Goal: Task Accomplishment & Management: Use online tool/utility

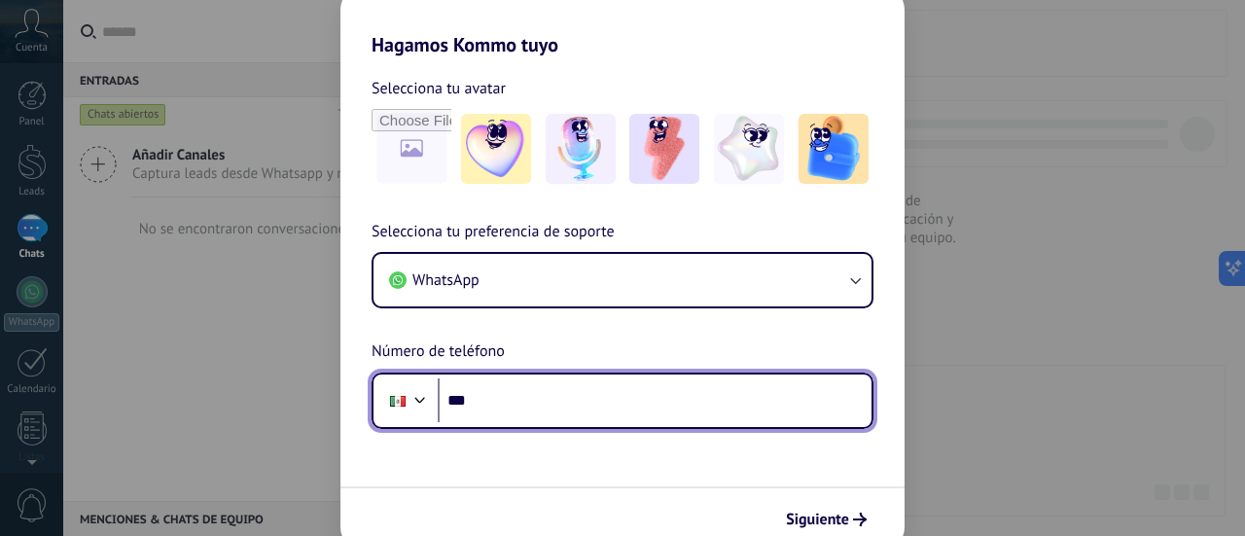
click at [611, 403] on input "***" at bounding box center [655, 400] width 434 height 45
type input "**********"
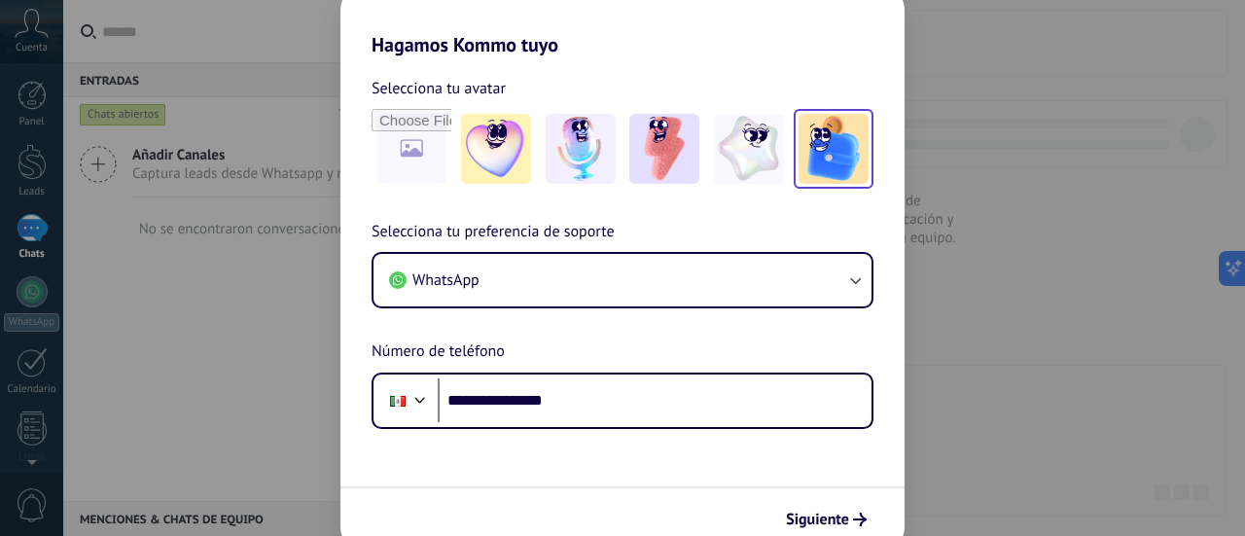
click at [801, 152] on img at bounding box center [833, 149] width 70 height 70
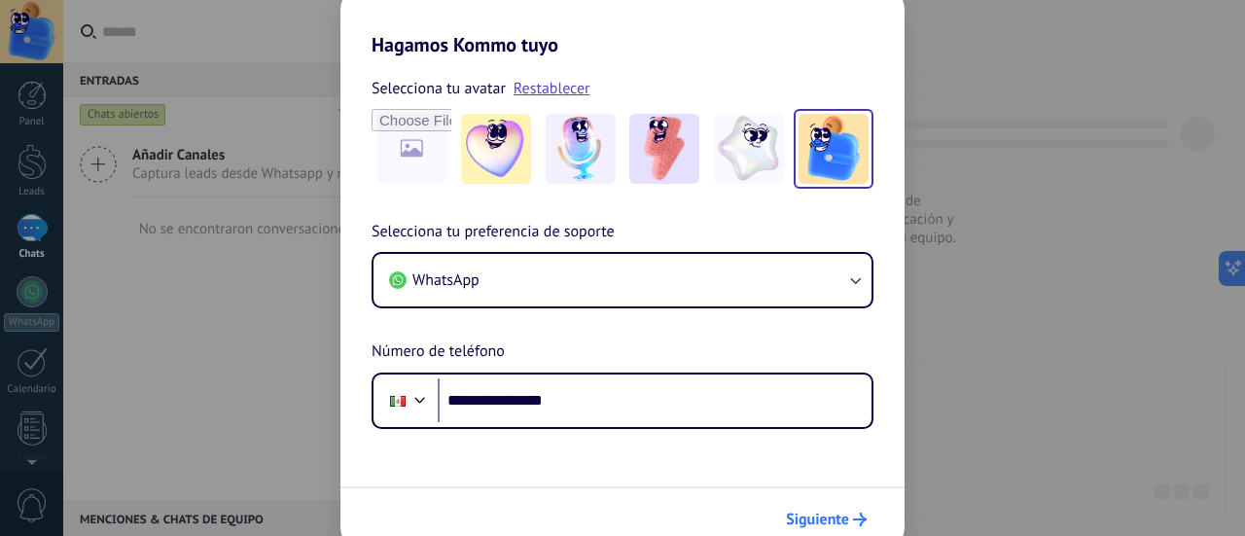
click at [815, 520] on span "Siguiente" at bounding box center [817, 520] width 63 height 14
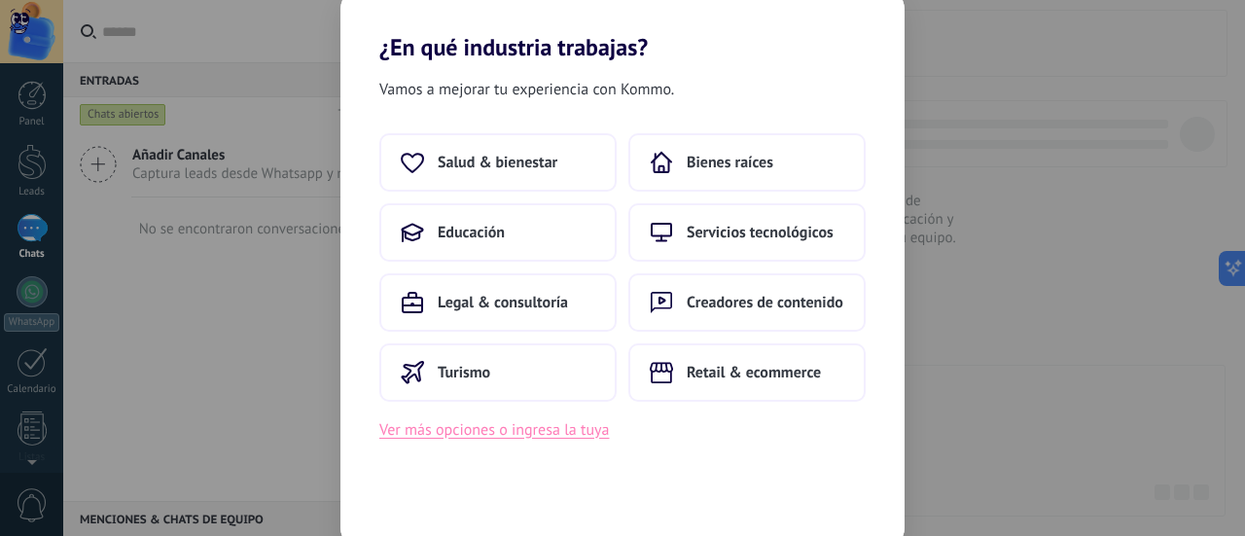
click at [506, 422] on button "Ver más opciones o ingresa la tuya" at bounding box center [494, 429] width 230 height 25
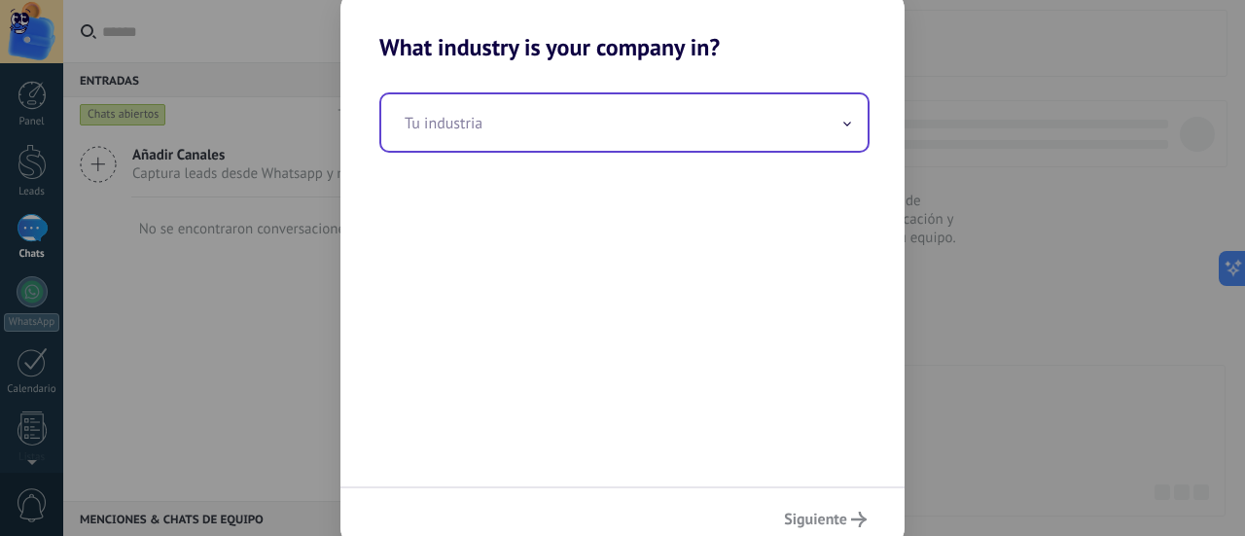
click at [670, 121] on input "text" at bounding box center [624, 122] width 486 height 56
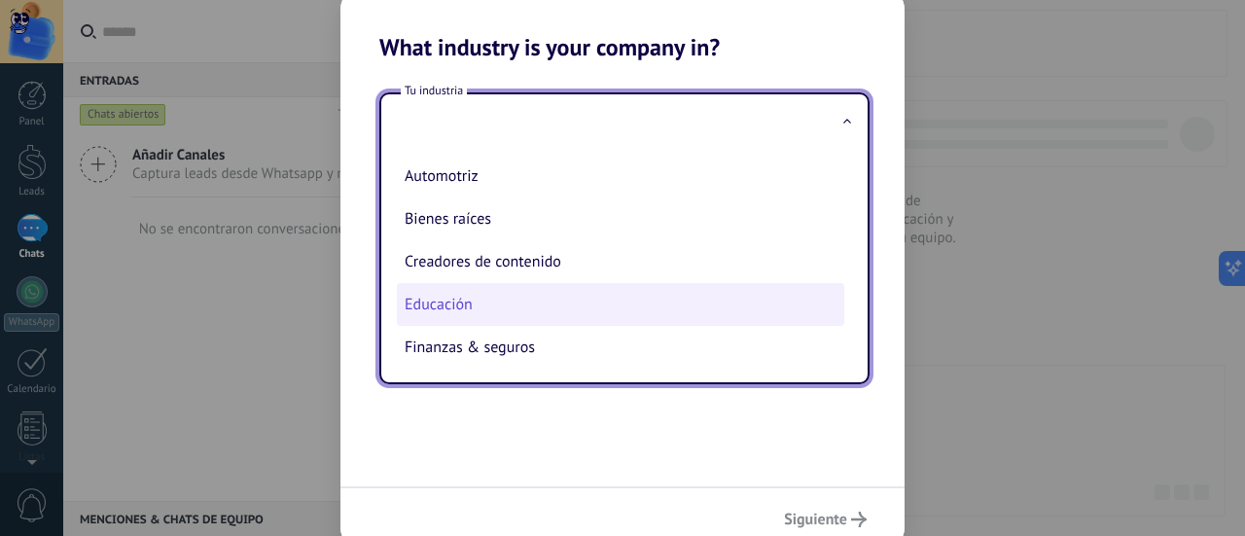
click at [566, 296] on li "Educación" at bounding box center [620, 304] width 447 height 43
type input "*********"
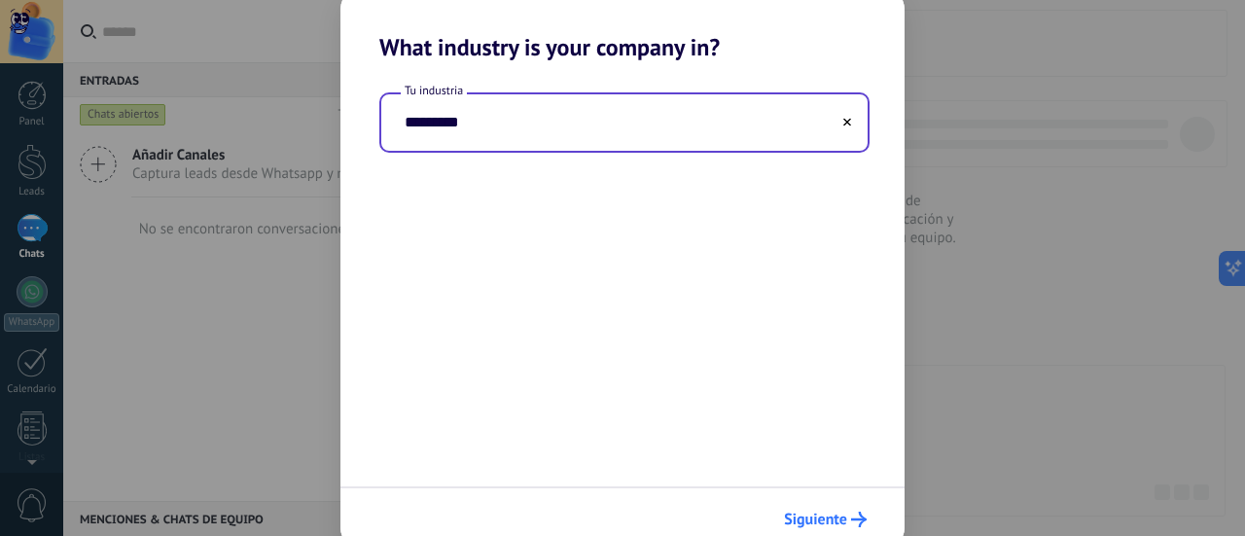
click at [804, 508] on button "Siguiente" at bounding box center [825, 519] width 100 height 33
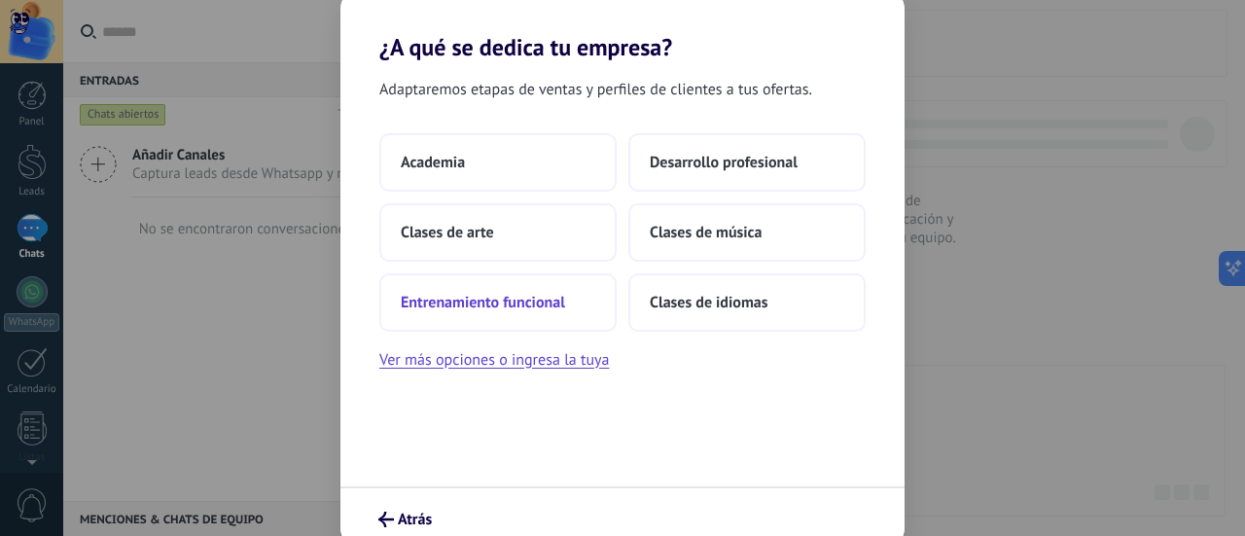
click at [534, 298] on span "Entrenamiento funcional" at bounding box center [483, 302] width 164 height 19
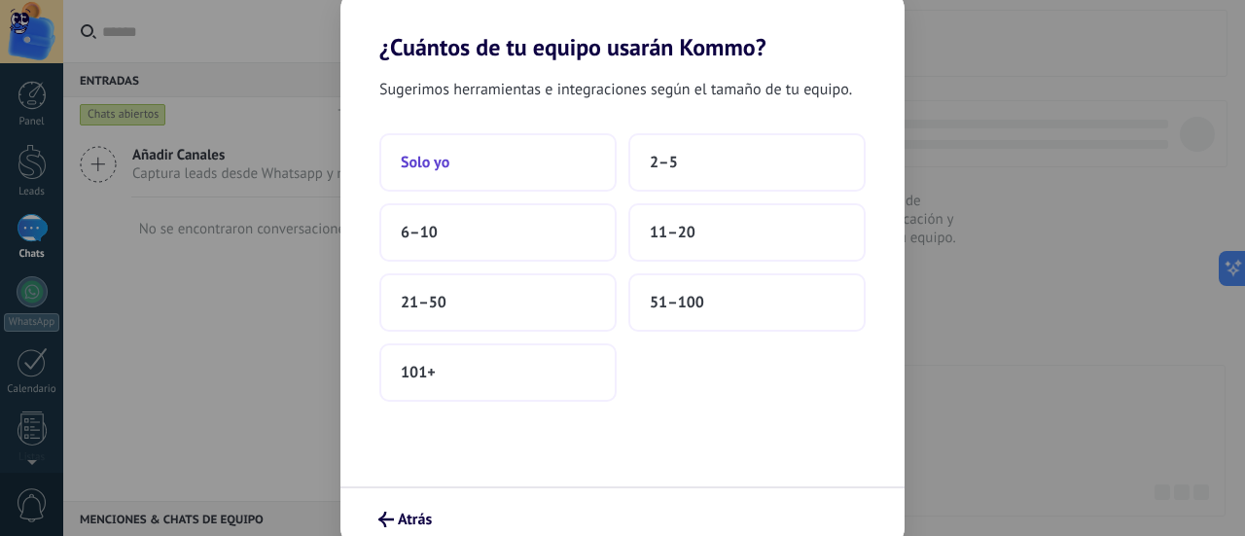
click at [553, 159] on button "Solo yo" at bounding box center [497, 162] width 237 height 58
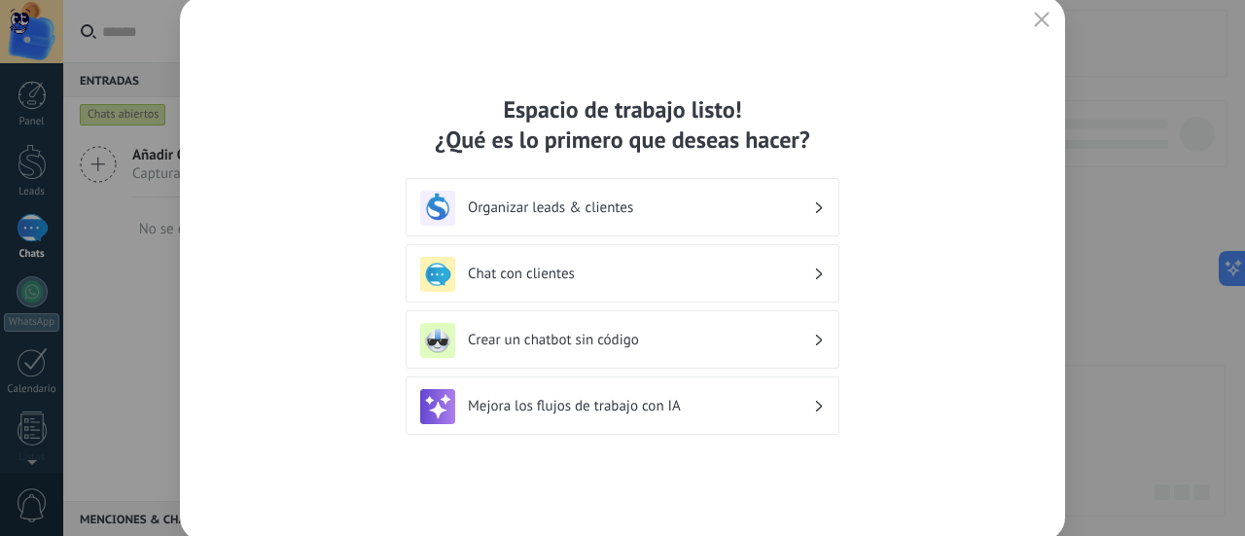
click at [815, 333] on div "Crear un chatbot sin código" at bounding box center [622, 340] width 405 height 35
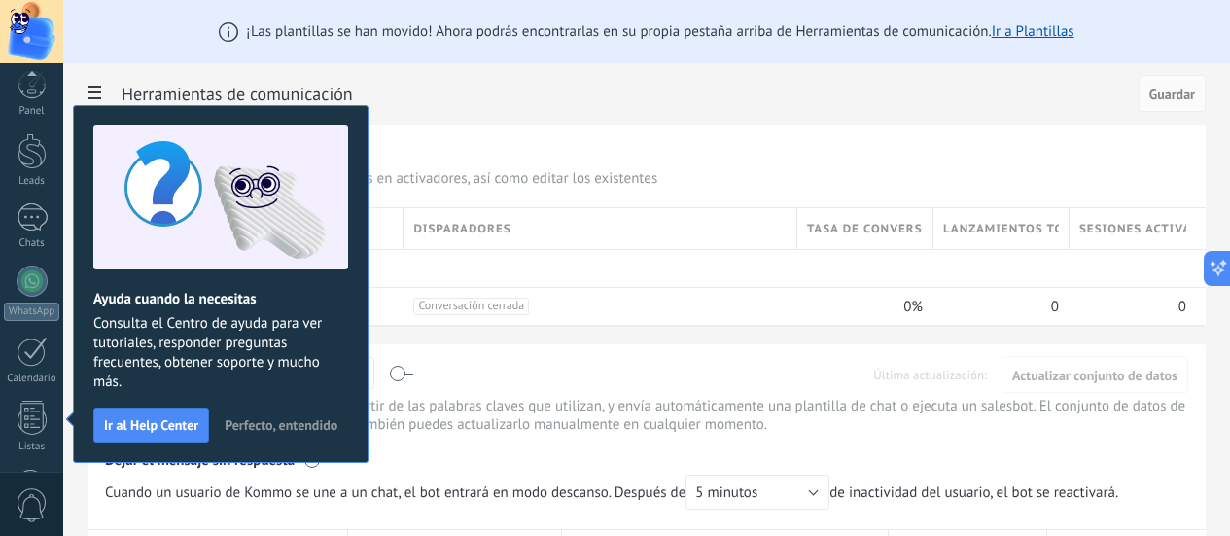
scroll to position [273, 0]
click at [298, 418] on span "Perfecto, entendido" at bounding box center [281, 425] width 113 height 14
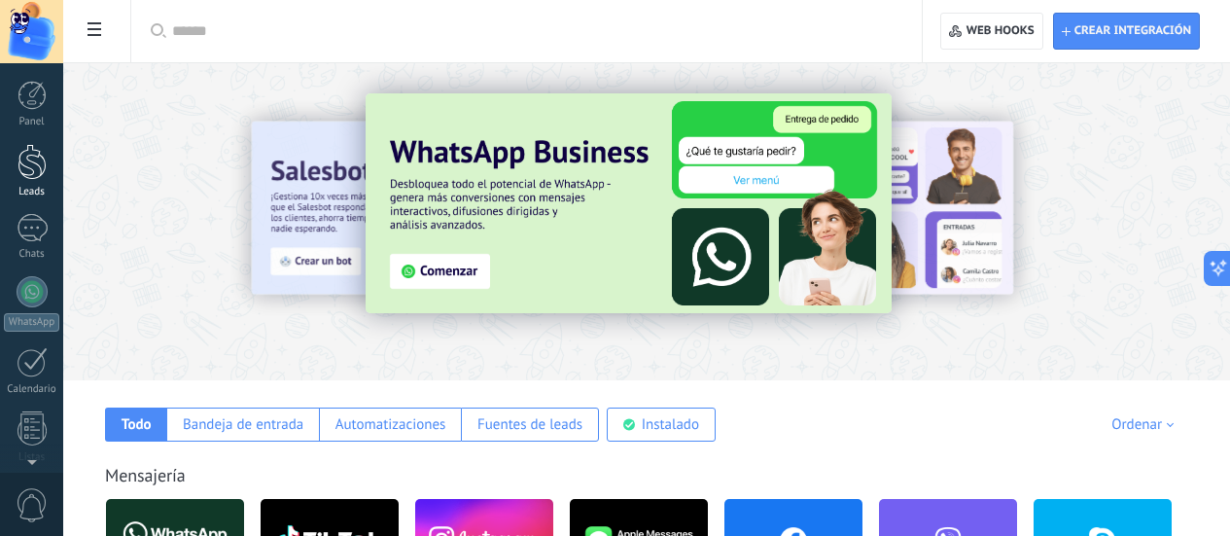
click at [25, 159] on div at bounding box center [32, 162] width 29 height 36
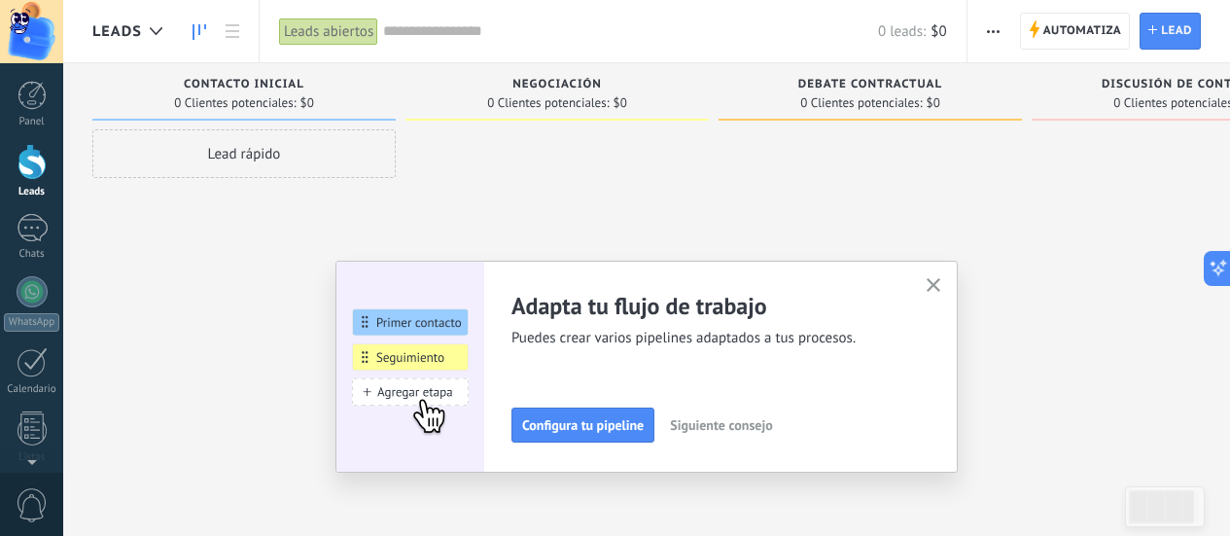
click at [941, 283] on use "button" at bounding box center [934, 285] width 15 height 15
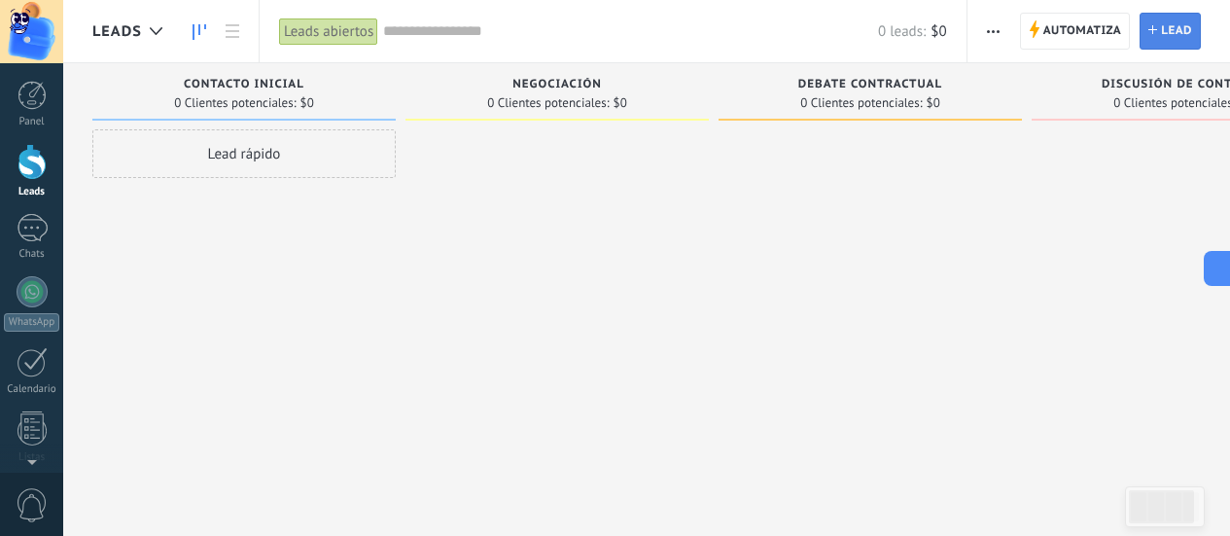
click at [1166, 23] on span "Lead" at bounding box center [1176, 31] width 31 height 35
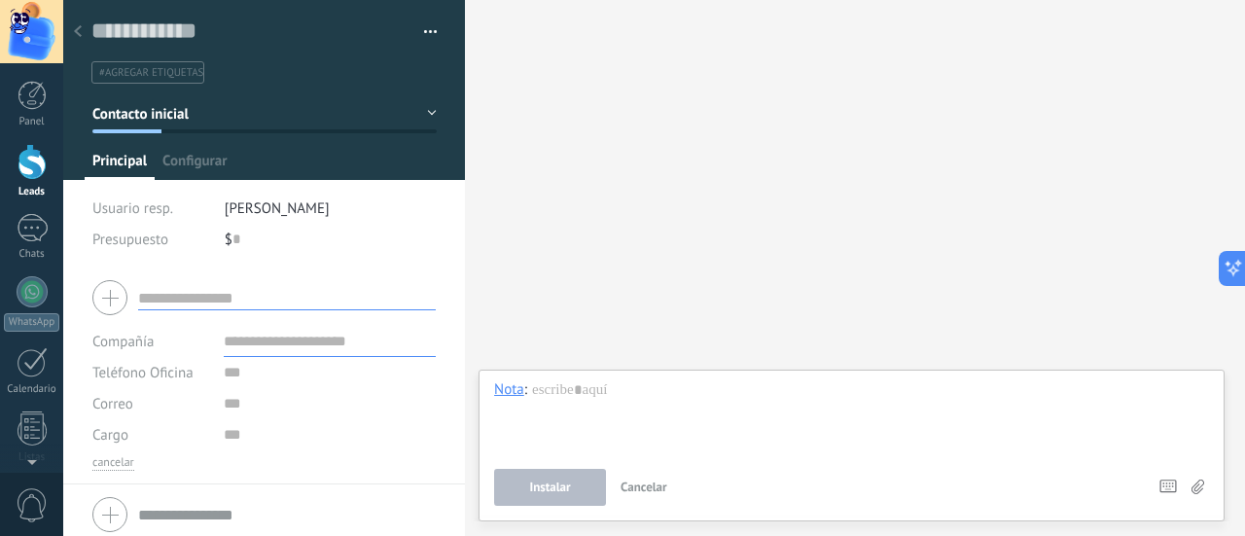
click at [66, 24] on div at bounding box center [77, 33] width 27 height 38
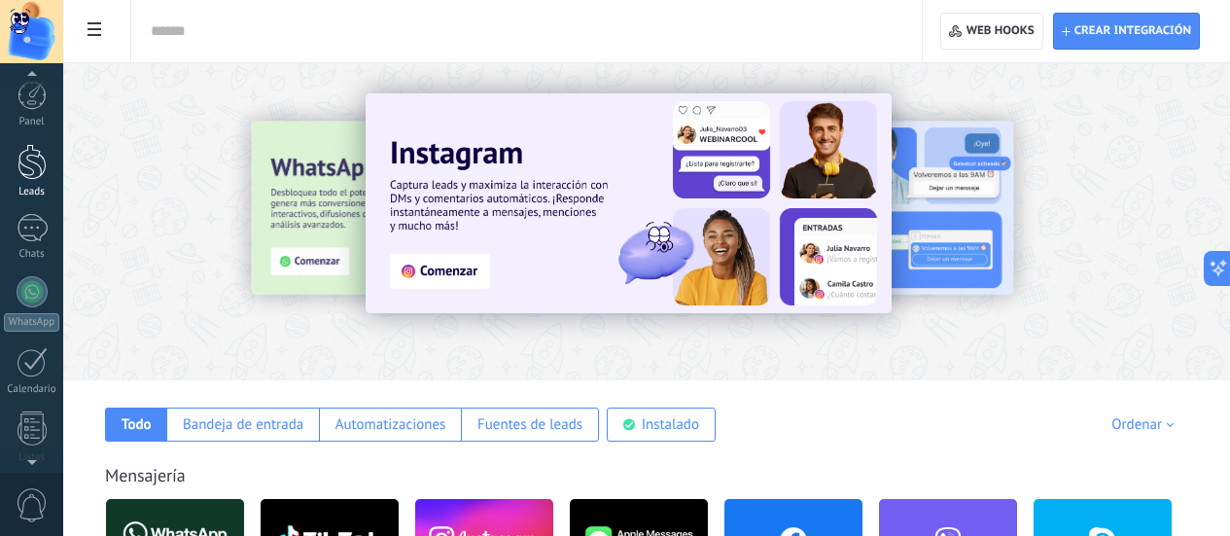
click at [31, 159] on div at bounding box center [32, 162] width 29 height 36
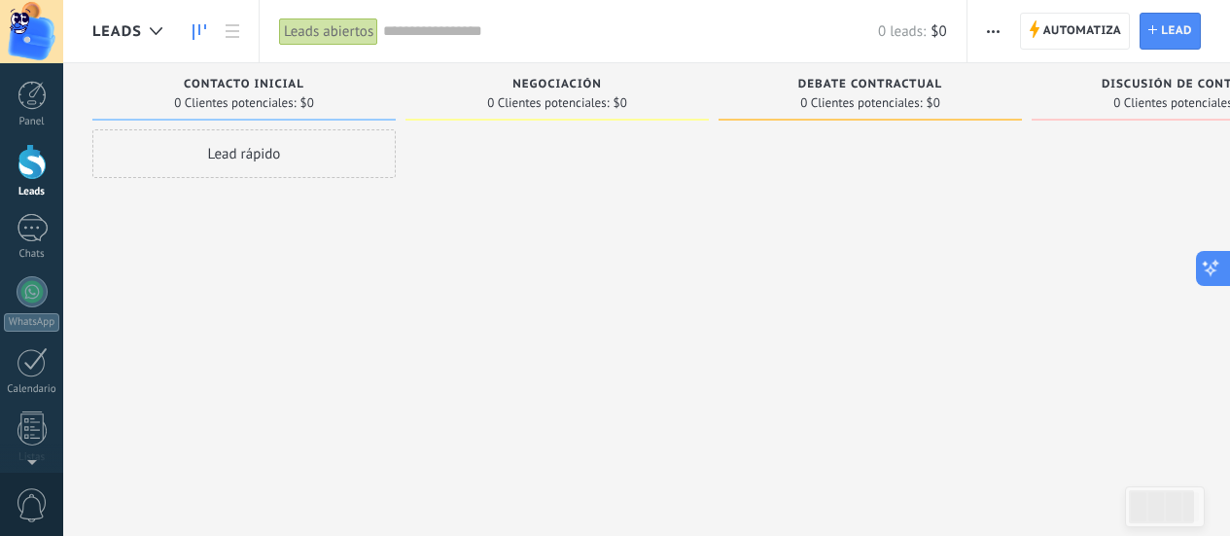
click at [1207, 266] on icon at bounding box center [1211, 268] width 20 height 20
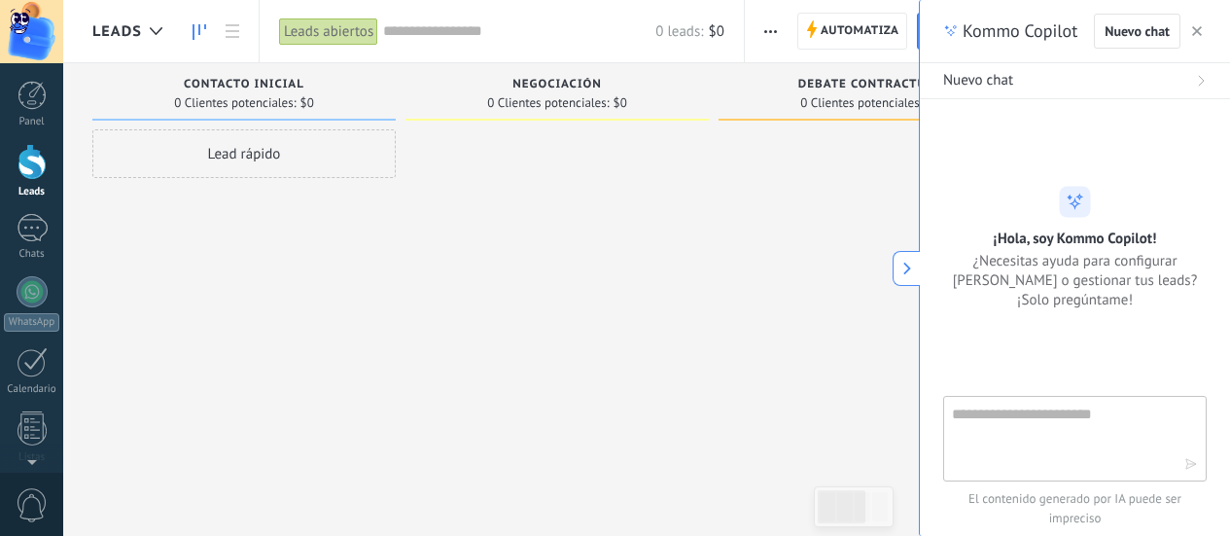
click at [1192, 29] on icon "button" at bounding box center [1197, 31] width 10 height 10
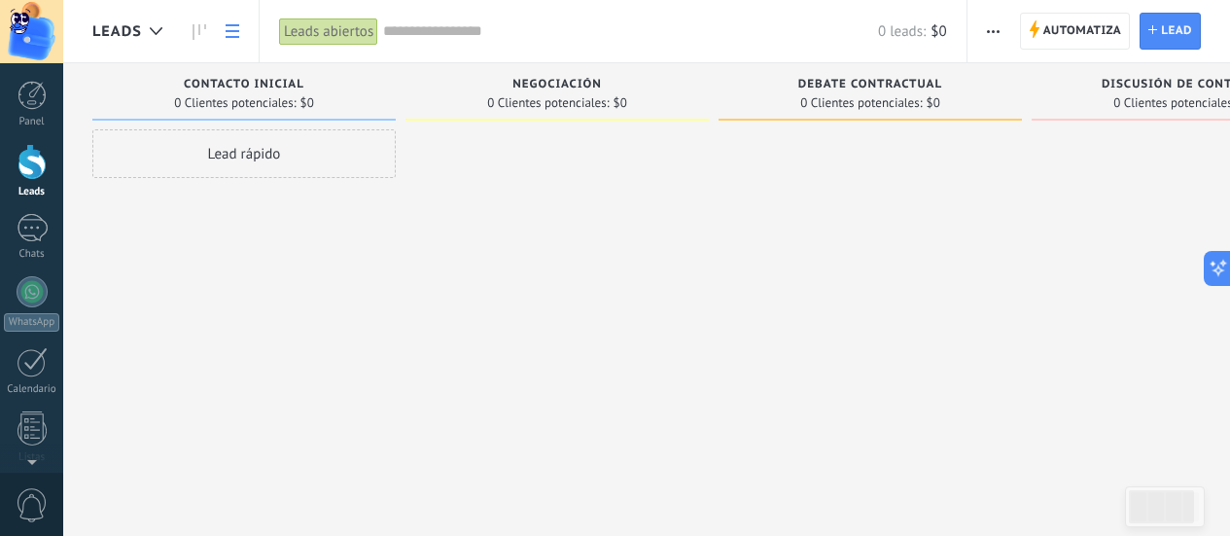
click at [237, 34] on icon at bounding box center [233, 31] width 14 height 14
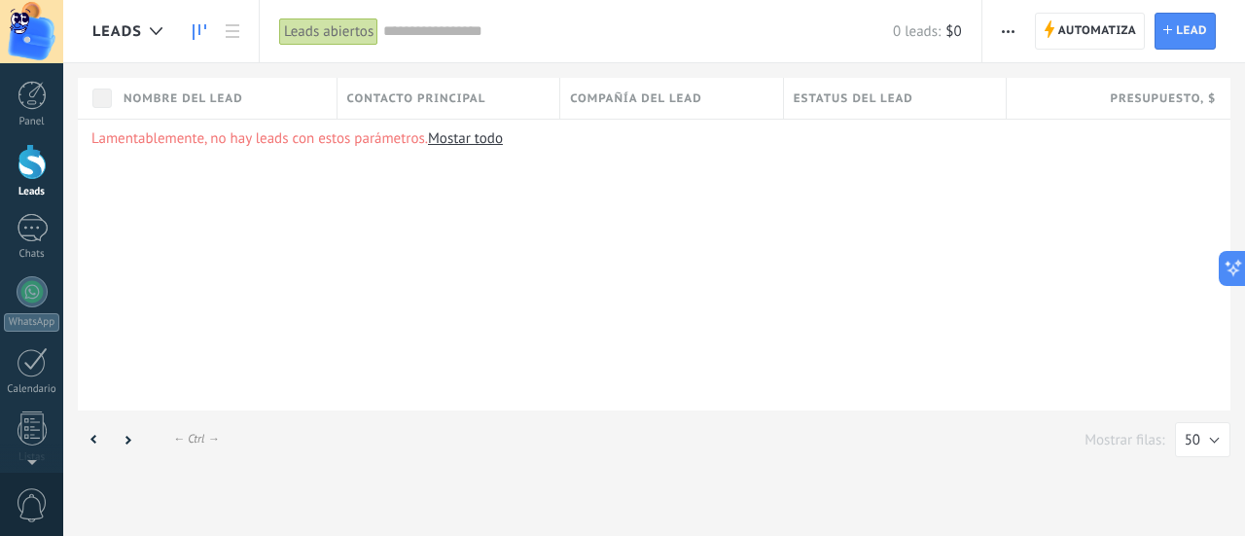
click at [199, 31] on use at bounding box center [200, 32] width 14 height 16
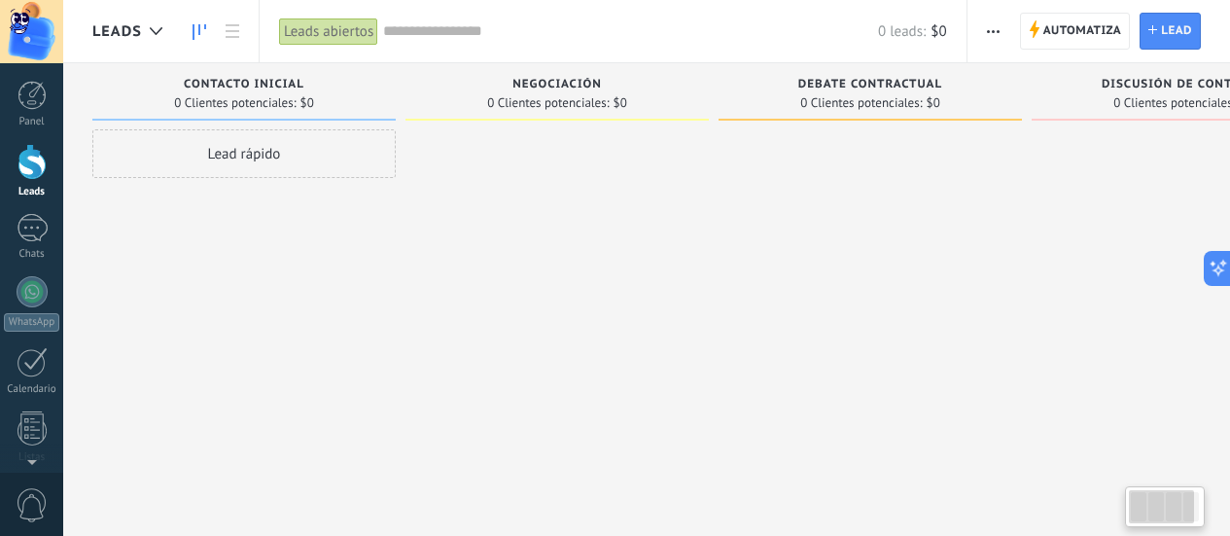
click at [1173, 501] on div at bounding box center [1161, 506] width 65 height 33
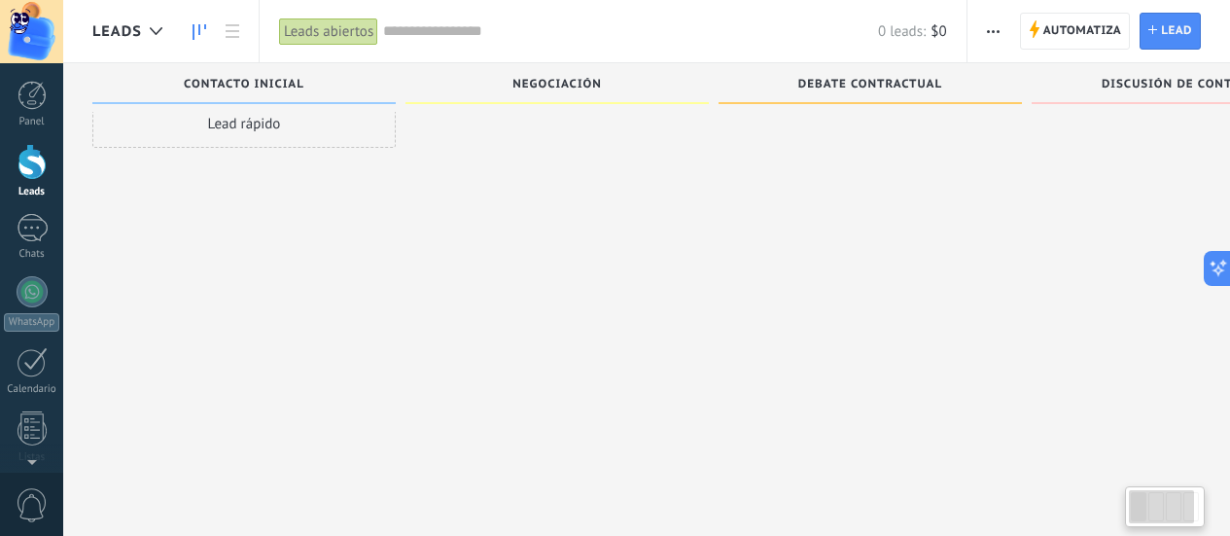
scroll to position [33, 0]
drag, startPoint x: 386, startPoint y: 112, endPoint x: 864, endPoint y: 350, distance: 533.7
click at [864, 350] on div at bounding box center [870, 237] width 303 height 282
click at [862, 357] on div at bounding box center [870, 237] width 303 height 282
click at [926, 307] on div at bounding box center [870, 237] width 303 height 282
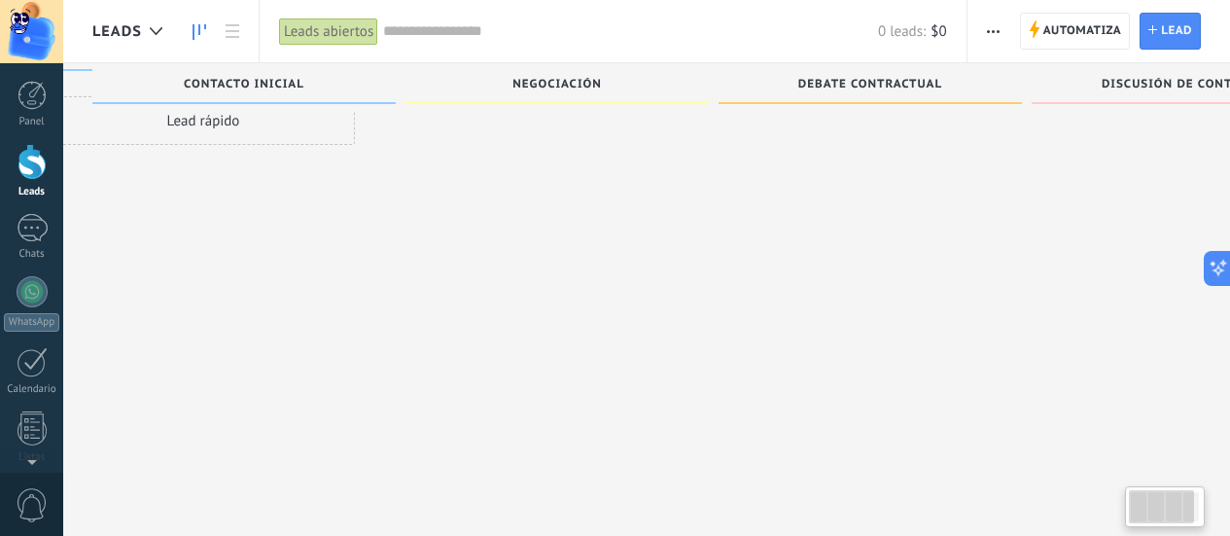
scroll to position [0, 0]
click at [151, 11] on div "Leads" at bounding box center [132, 31] width 80 height 62
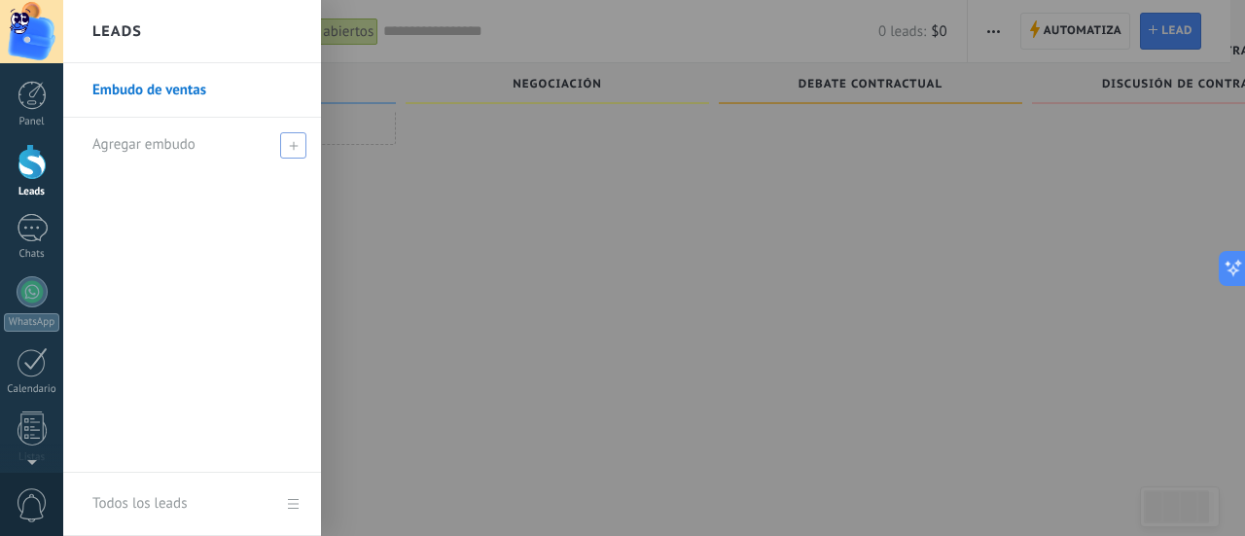
click at [293, 147] on use at bounding box center [293, 145] width 9 height 9
click at [293, 149] on span at bounding box center [296, 145] width 18 height 14
click at [430, 221] on div at bounding box center [685, 268] width 1245 height 536
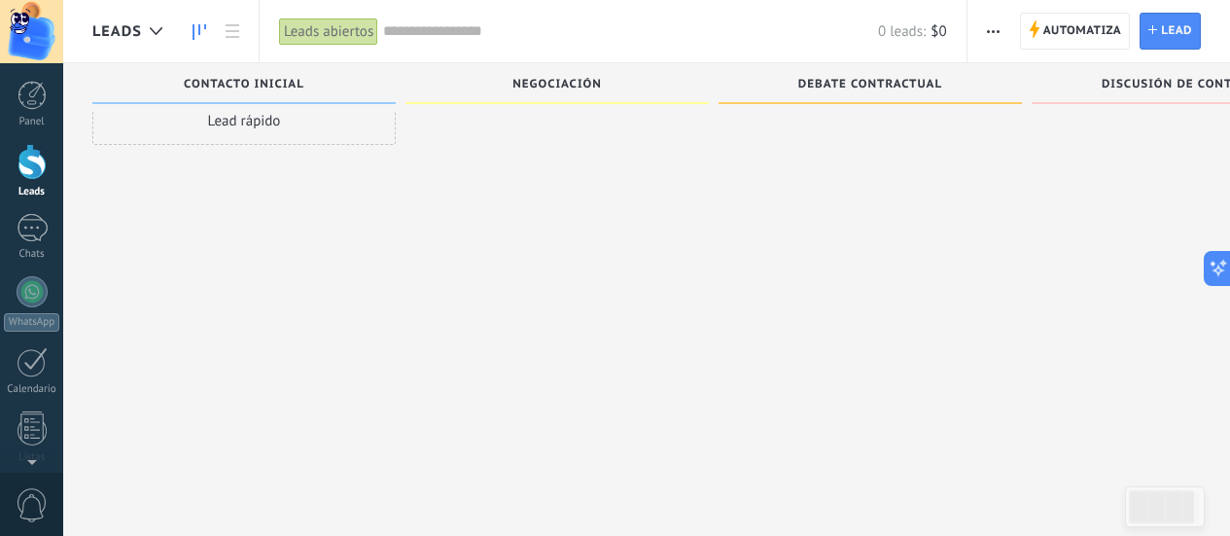
click at [355, 70] on div "Contacto inicial" at bounding box center [243, 83] width 303 height 41
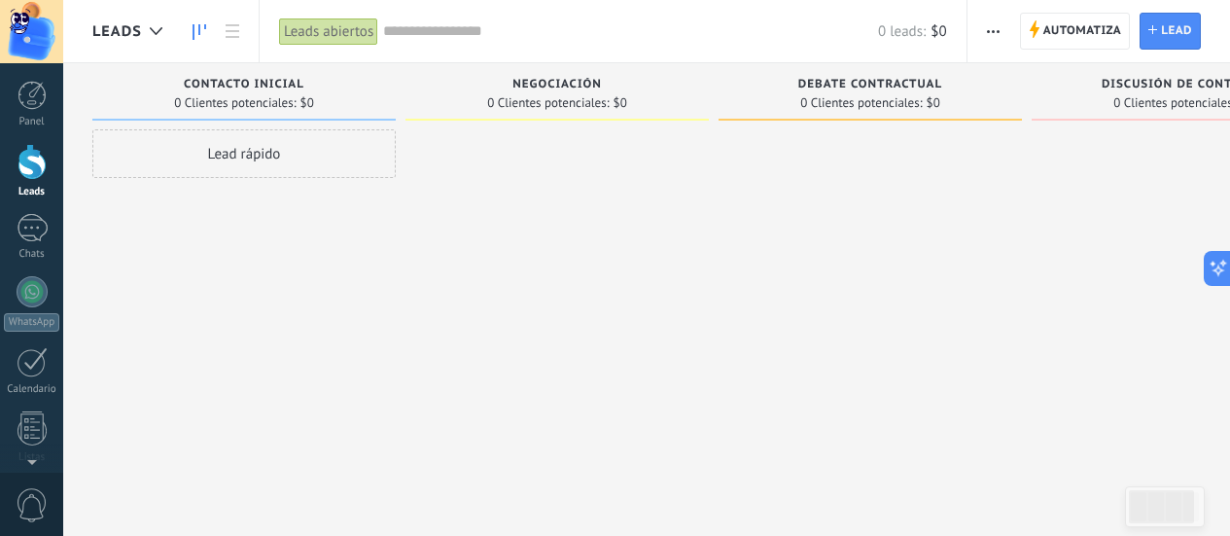
click at [407, 110] on div "Negociación 0 Clientes potenciales: $0" at bounding box center [557, 91] width 303 height 57
click at [359, 96] on div "0 Clientes potenciales: $0" at bounding box center [234, 102] width 284 height 17
click at [358, 96] on div "0 Clientes potenciales: $0" at bounding box center [233, 102] width 284 height 17
click at [438, 14] on div "0 leads: $0" at bounding box center [664, 31] width 563 height 62
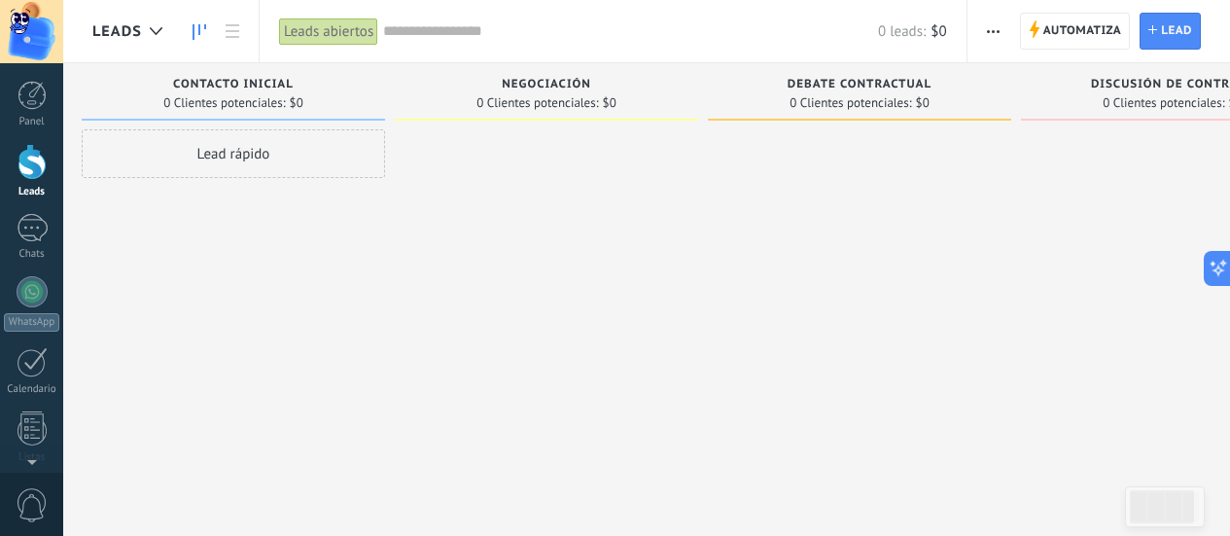
scroll to position [0, 0]
drag, startPoint x: 596, startPoint y: 92, endPoint x: 606, endPoint y: 89, distance: 10.2
click at [606, 89] on div "Negociación" at bounding box center [557, 86] width 284 height 17
click at [614, 93] on div "Negociación" at bounding box center [557, 86] width 284 height 17
click at [991, 22] on span "button" at bounding box center [993, 31] width 13 height 37
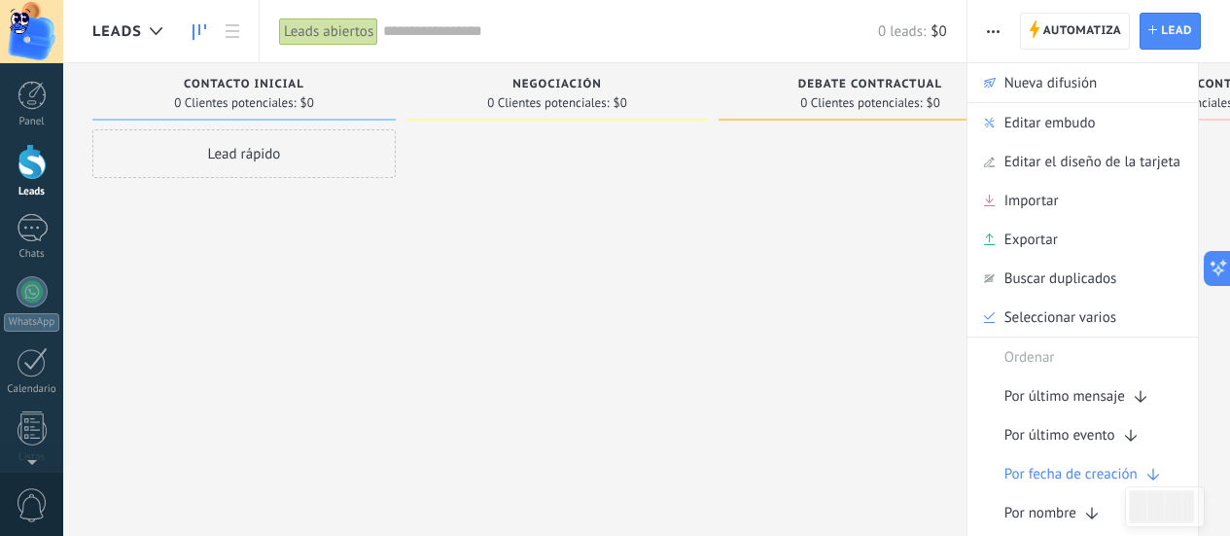
scroll to position [0, 5]
click at [819, 280] on div at bounding box center [865, 270] width 303 height 282
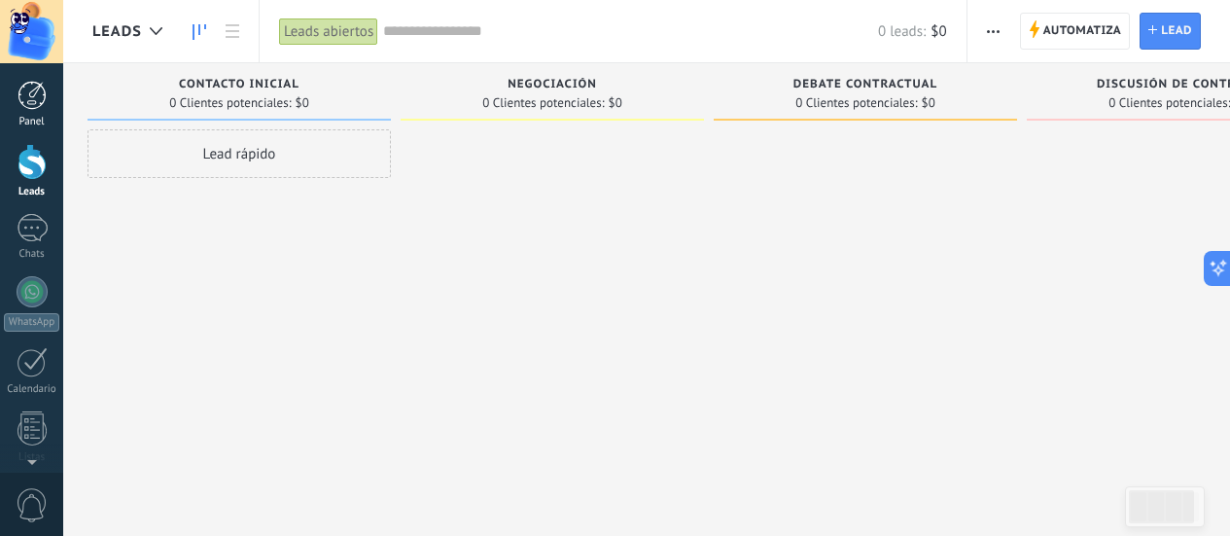
drag, startPoint x: 24, startPoint y: 75, endPoint x: 45, endPoint y: 114, distance: 43.9
click at [41, 104] on div "Panel Leads Chats WhatsApp Clientes" at bounding box center [63, 267] width 126 height 409
click at [50, 122] on div "Panel" at bounding box center [32, 122] width 56 height 13
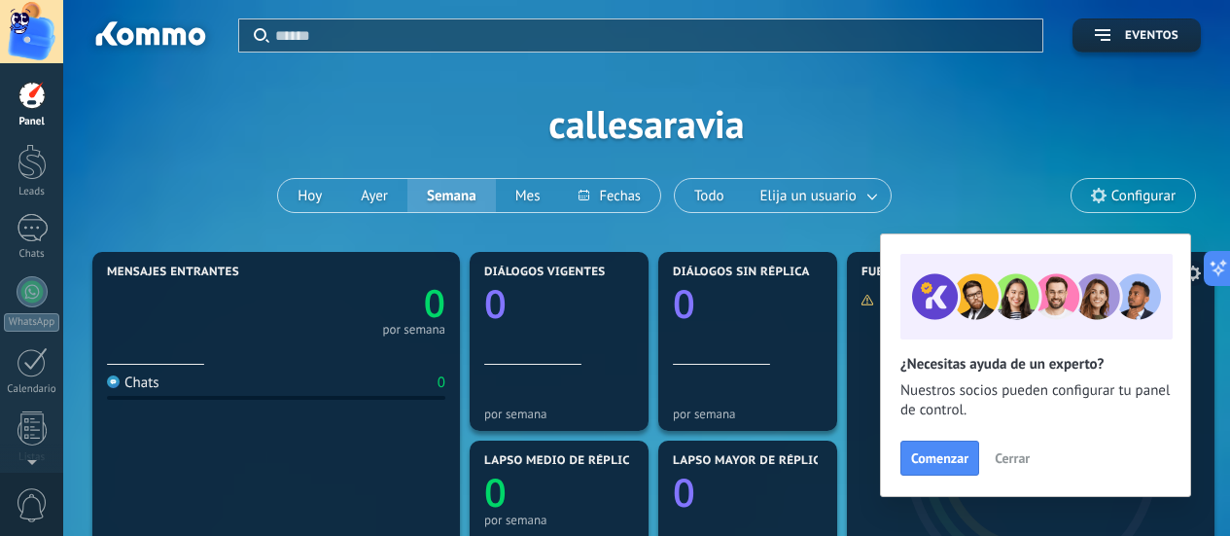
click at [1028, 464] on span "Cerrar" at bounding box center [1012, 458] width 35 height 14
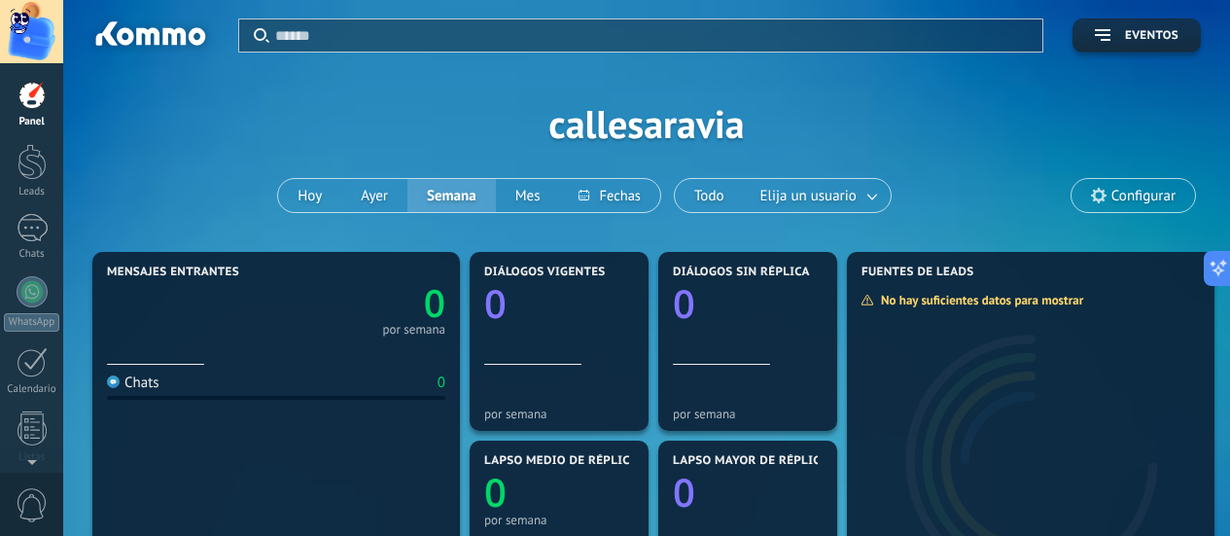
click at [25, 114] on link "Panel" at bounding box center [31, 105] width 63 height 48
click at [40, 164] on div at bounding box center [32, 162] width 29 height 36
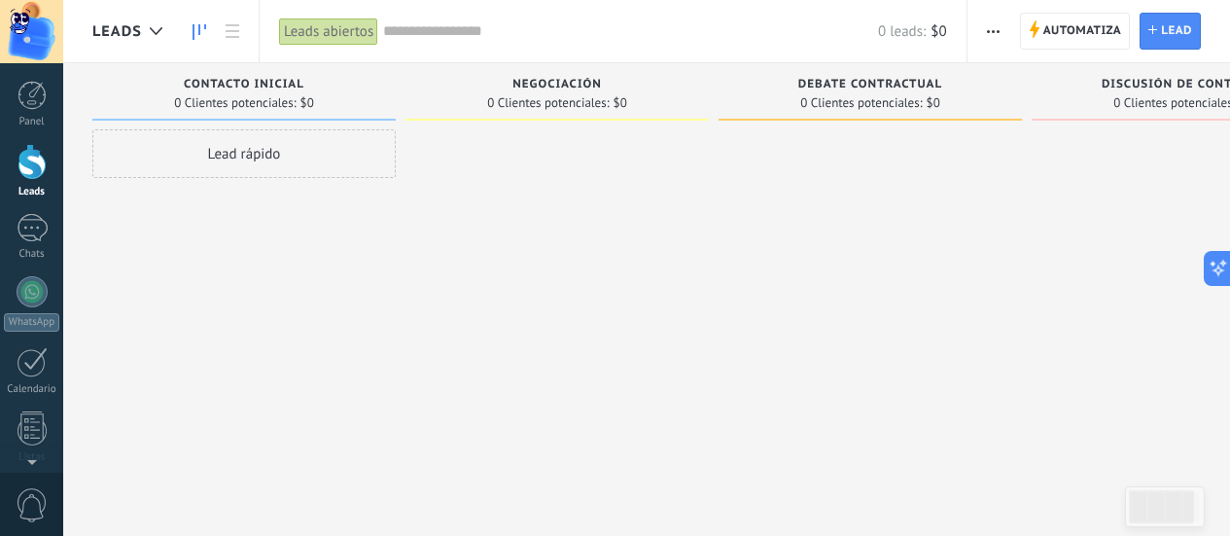
drag, startPoint x: 430, startPoint y: 74, endPoint x: 409, endPoint y: 99, distance: 32.5
click at [422, 85] on div "Negociación 0 Clientes potenciales: $0" at bounding box center [557, 91] width 303 height 57
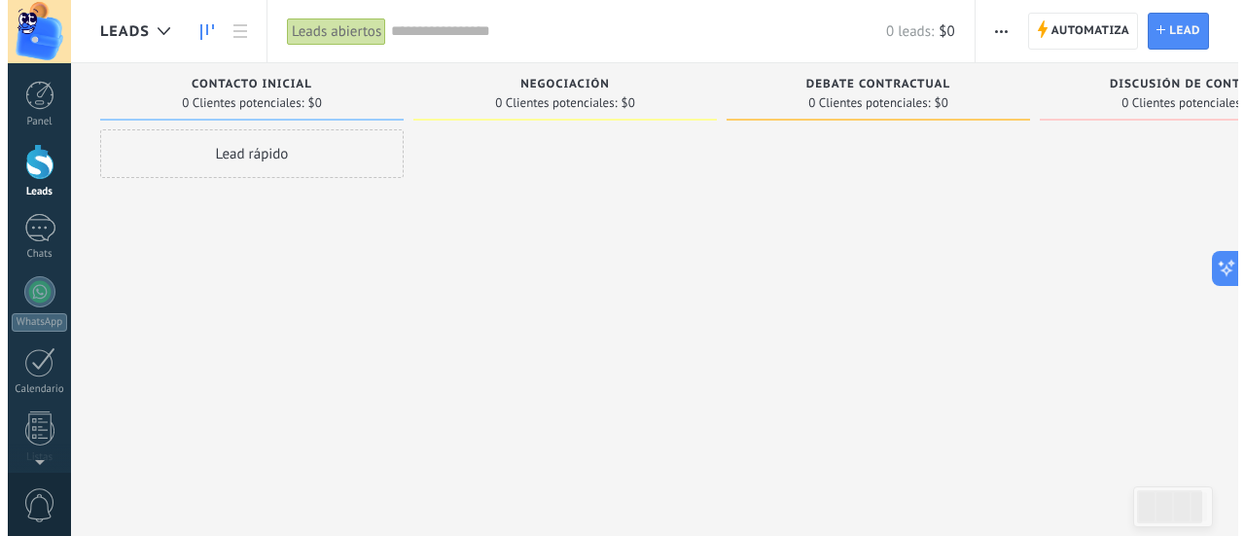
scroll to position [0, 11]
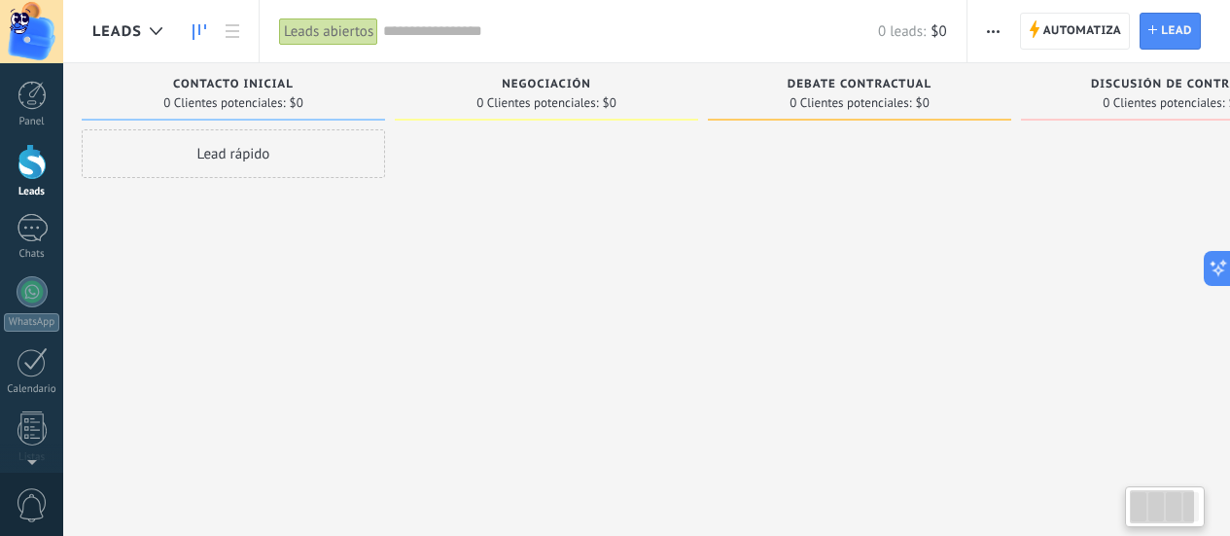
click at [390, 122] on div "Contacto inicial 0 Clientes potenciales: $0 Lead rápido" at bounding box center [238, 237] width 313 height 348
click at [385, 107] on div "Contacto inicial 0 Clientes potenciales: $0 Lead rápido" at bounding box center [238, 237] width 313 height 348
click at [385, 105] on div "Contacto inicial 0 Clientes potenciales: $0 Lead rápido" at bounding box center [238, 237] width 313 height 348
click at [1224, 263] on icon at bounding box center [1231, 269] width 14 height 14
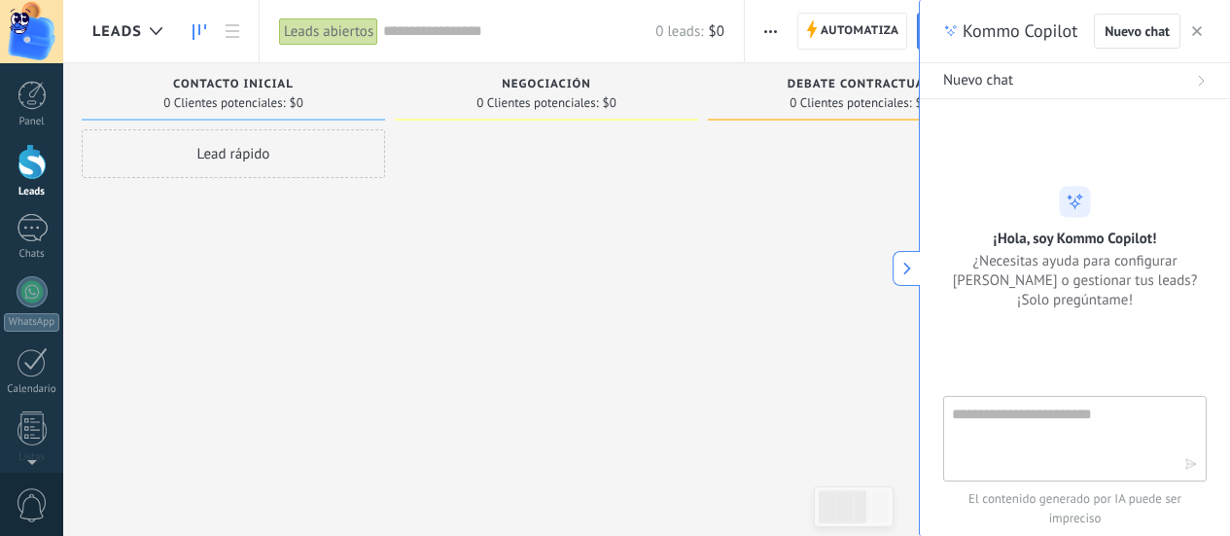
click at [1218, 89] on button "Nuevo chat" at bounding box center [1075, 81] width 310 height 36
click at [1187, 73] on div "Nuevo chat" at bounding box center [1075, 80] width 264 height 19
click at [1213, 15] on div "Kommo Copilot Nuevo chat" at bounding box center [1075, 31] width 310 height 63
click at [1222, 30] on div "Kommo Copilot Nuevo chat" at bounding box center [1075, 31] width 310 height 63
click at [1201, 30] on button "button" at bounding box center [1196, 30] width 19 height 23
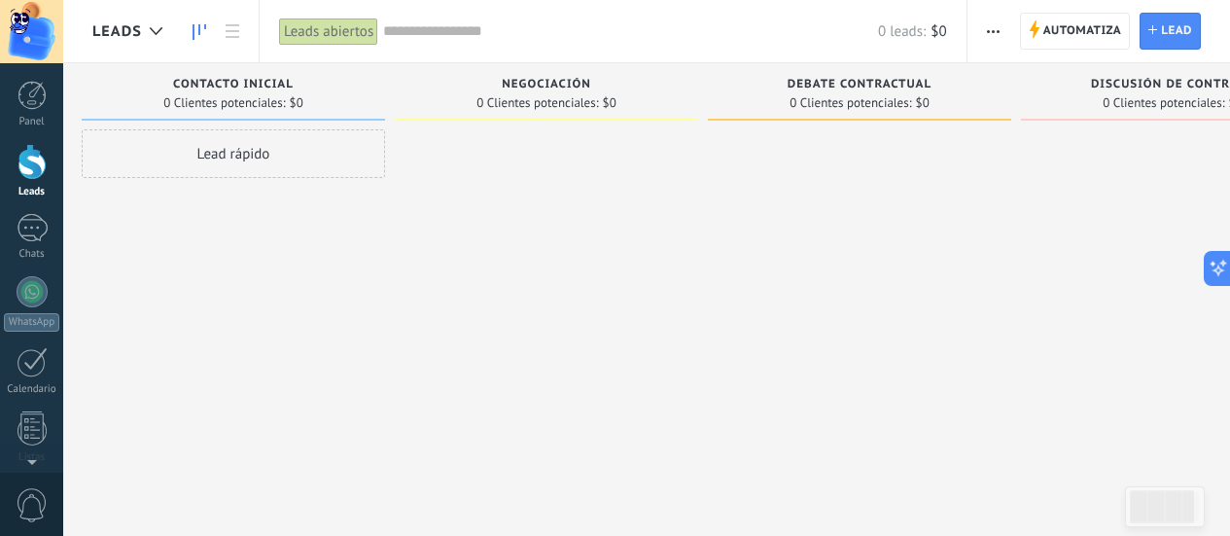
drag, startPoint x: 988, startPoint y: 10, endPoint x: 996, endPoint y: 18, distance: 11.7
click at [993, 15] on div "Automatiza Nueva difusión Editar embudo Editar el diseño de la tarjeta Importar…" at bounding box center [1099, 31] width 263 height 62
click at [995, 24] on span "button" at bounding box center [993, 31] width 13 height 37
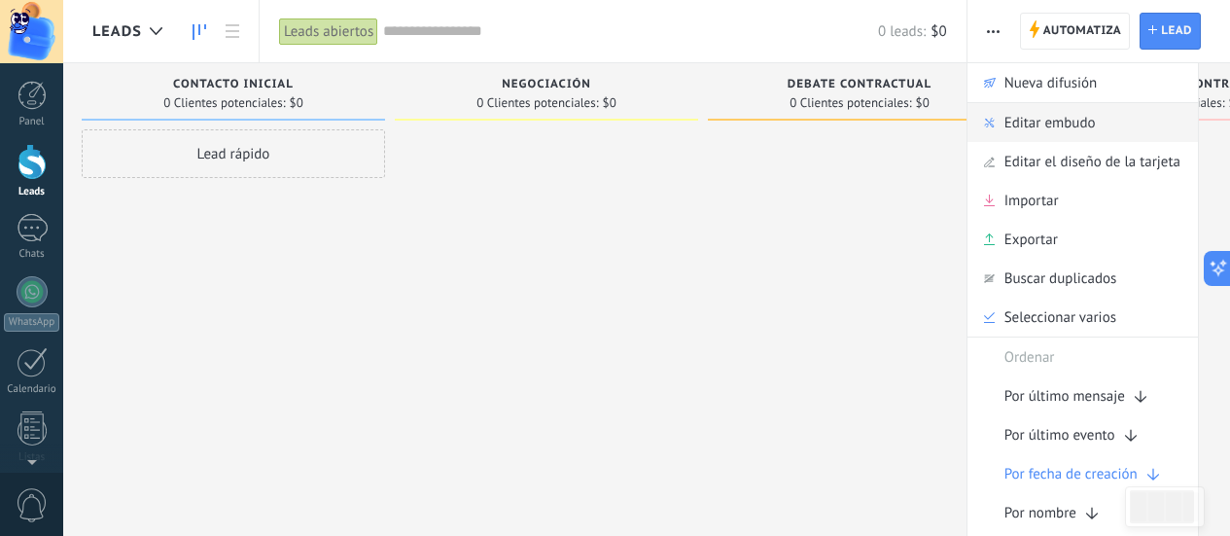
click at [1065, 124] on span "Editar embudo" at bounding box center [1050, 122] width 91 height 39
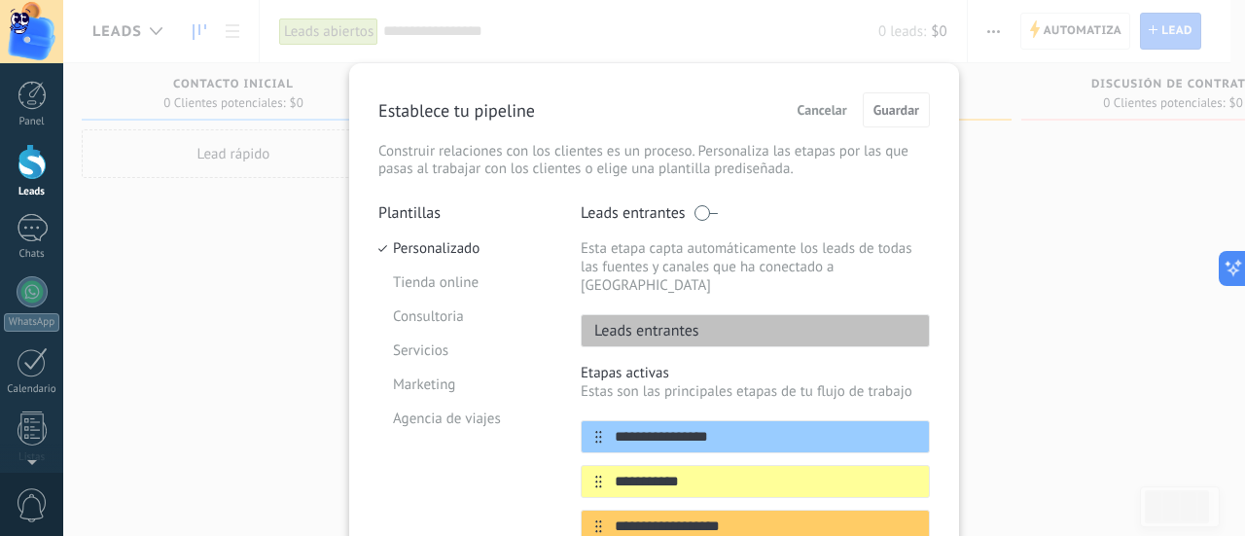
click at [952, 298] on div "**********" at bounding box center [654, 439] width 610 height 752
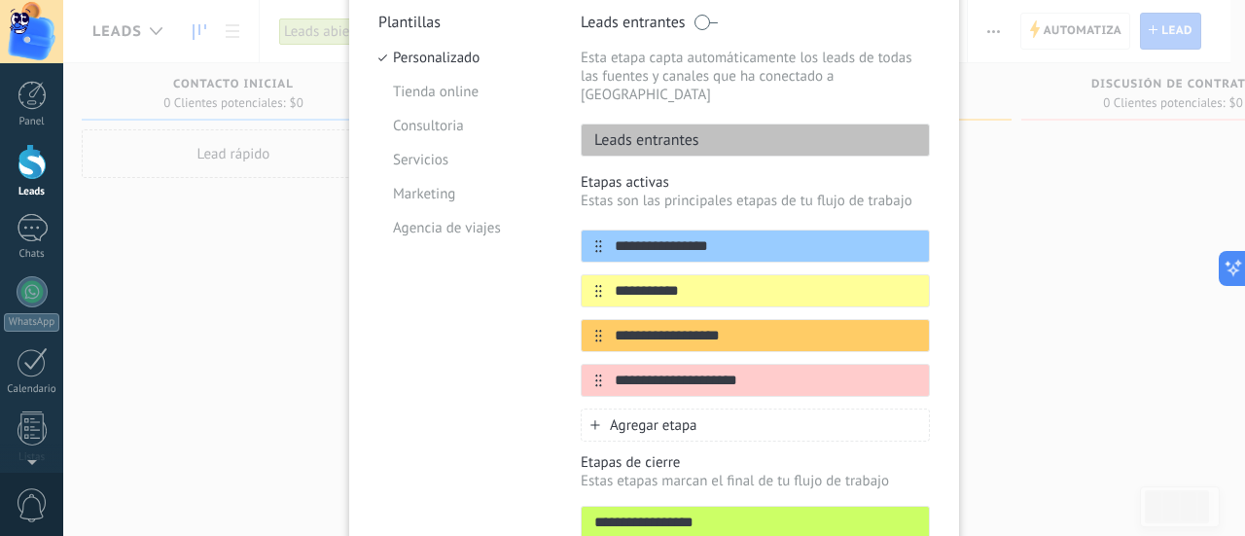
scroll to position [195, 0]
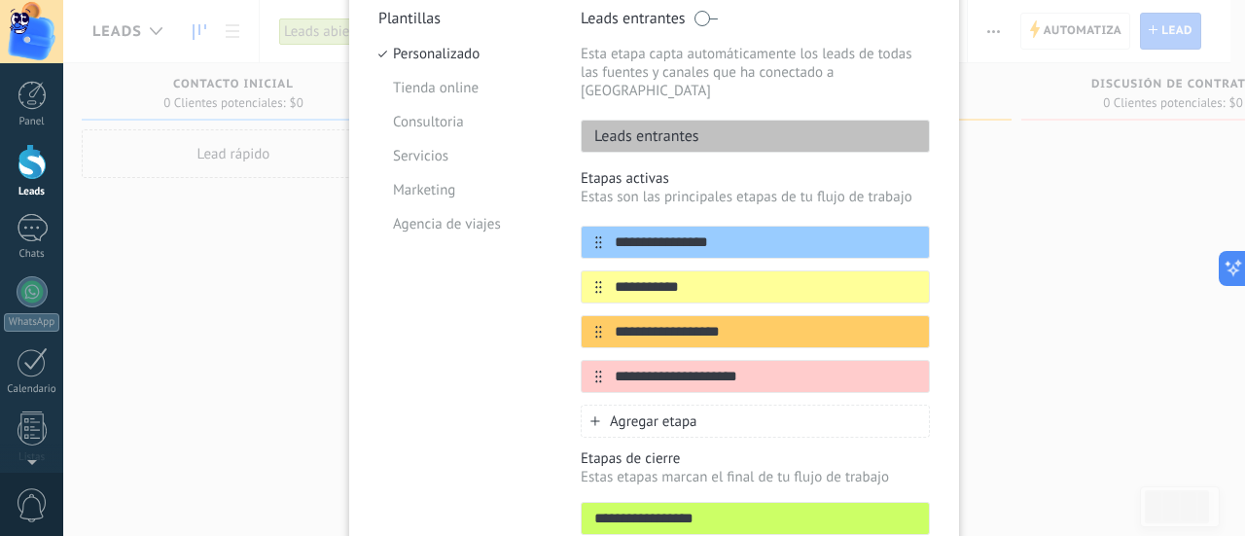
click at [650, 412] on span "Agregar etapa" at bounding box center [654, 421] width 88 height 18
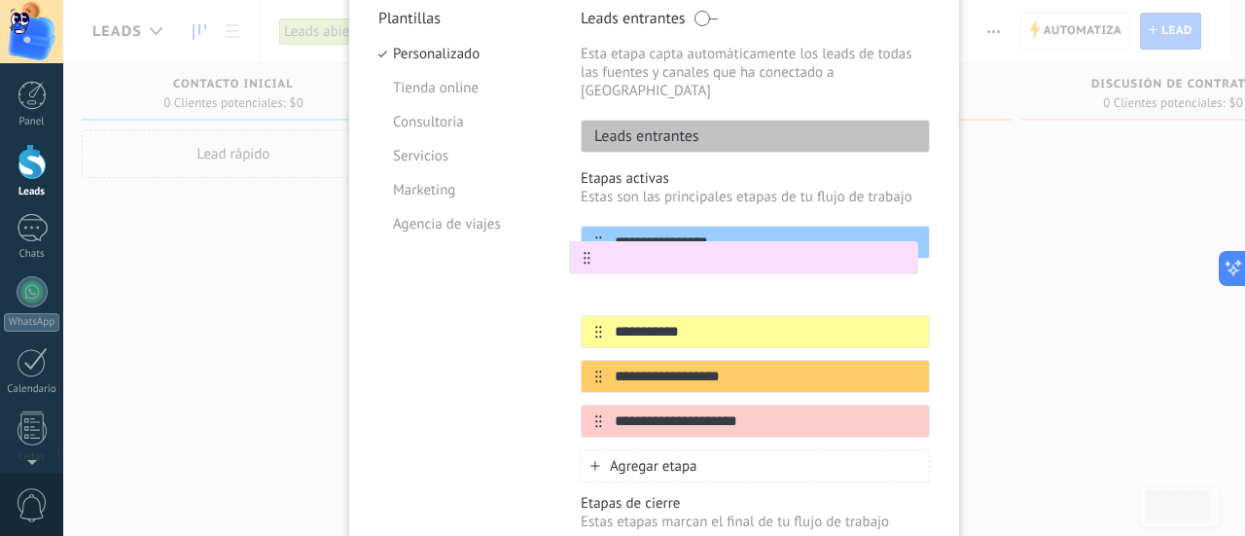
drag, startPoint x: 594, startPoint y: 404, endPoint x: 583, endPoint y: 251, distance: 153.1
click at [583, 251] on div "**********" at bounding box center [755, 332] width 349 height 212
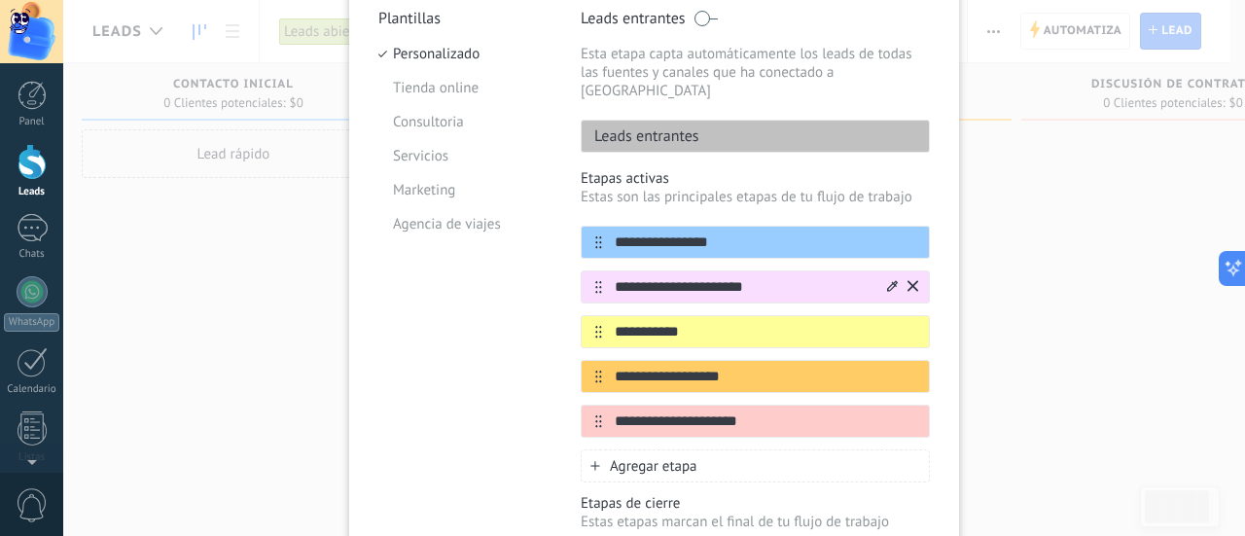
type input "**********"
click at [890, 280] on icon at bounding box center [892, 286] width 11 height 12
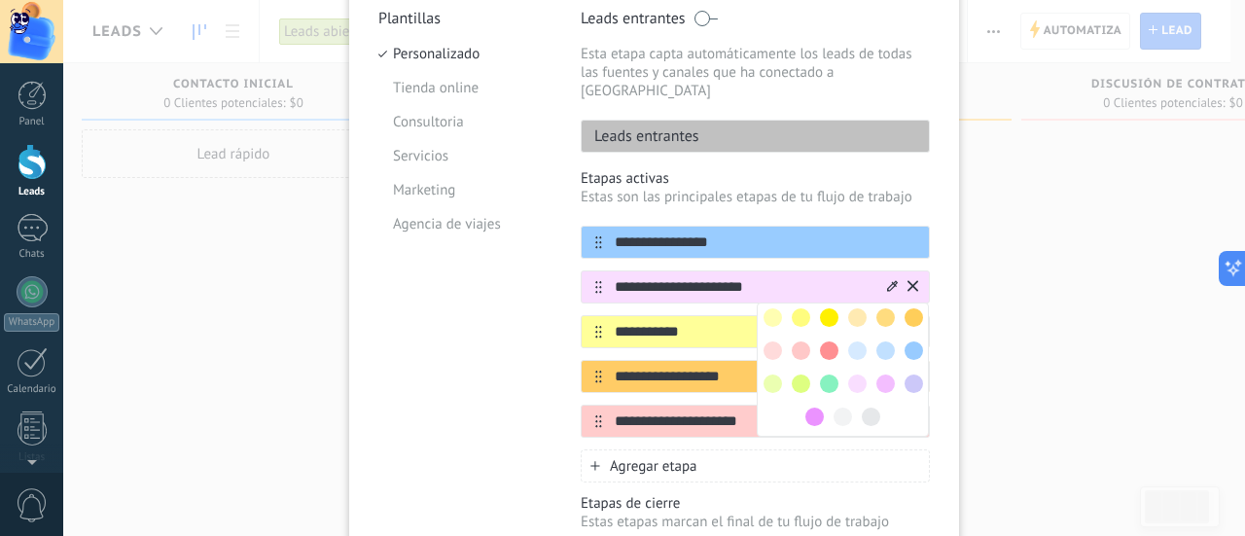
click at [820, 341] on span at bounding box center [829, 350] width 18 height 18
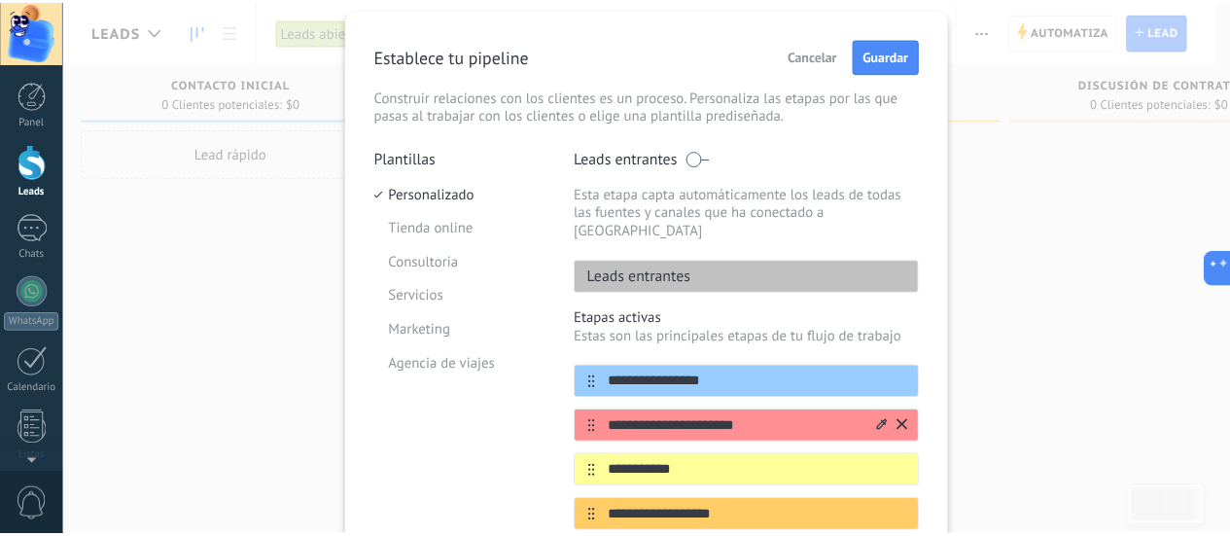
scroll to position [0, 0]
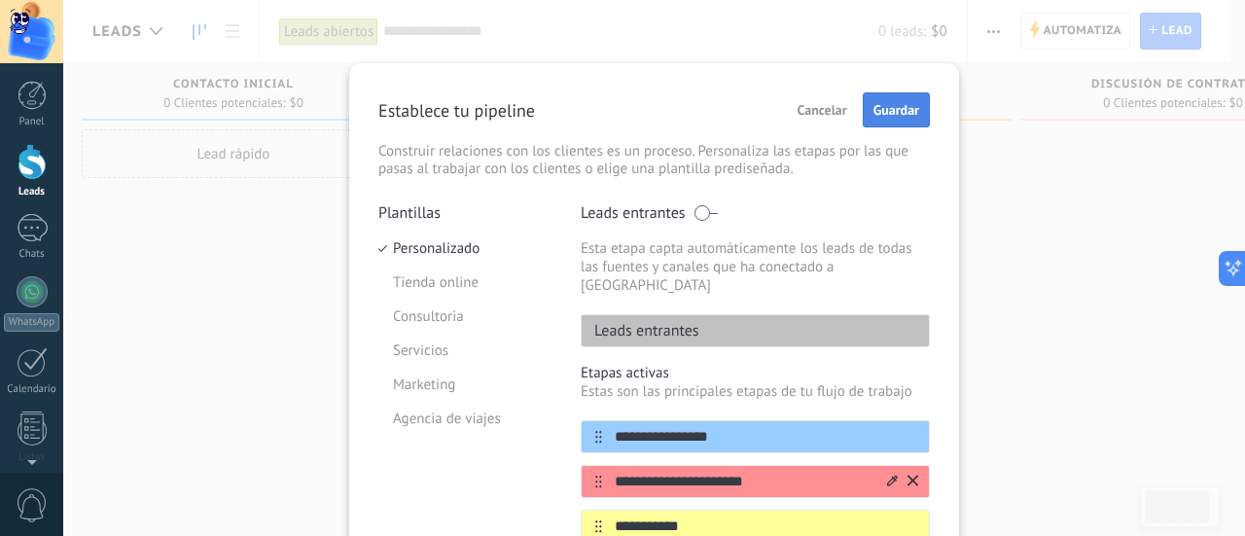
click at [875, 105] on span "Guardar" at bounding box center [896, 110] width 46 height 14
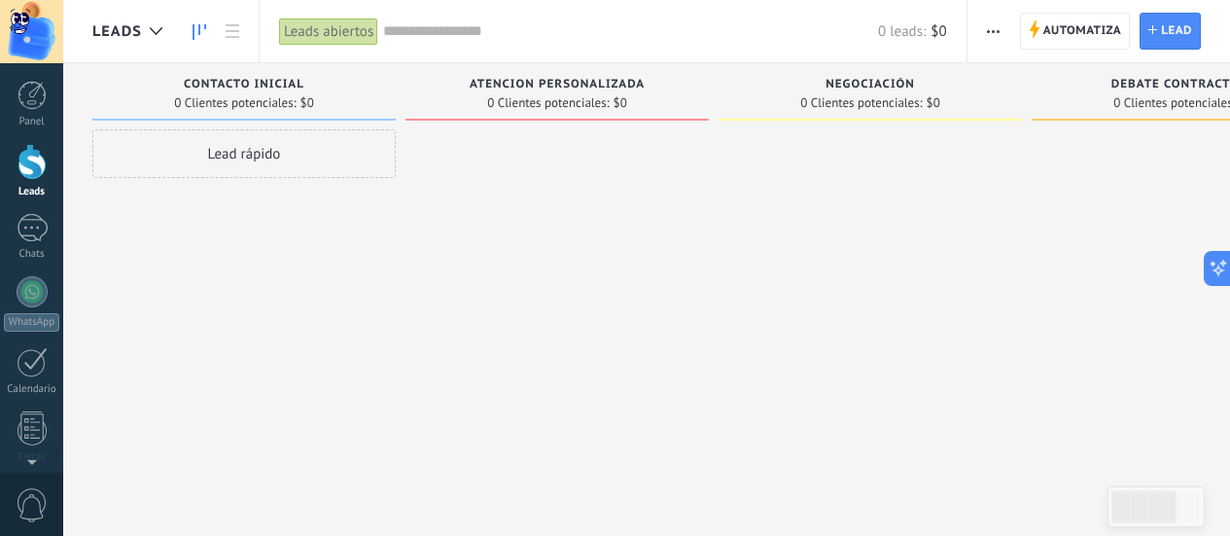
click at [996, 24] on span "button" at bounding box center [993, 31] width 13 height 37
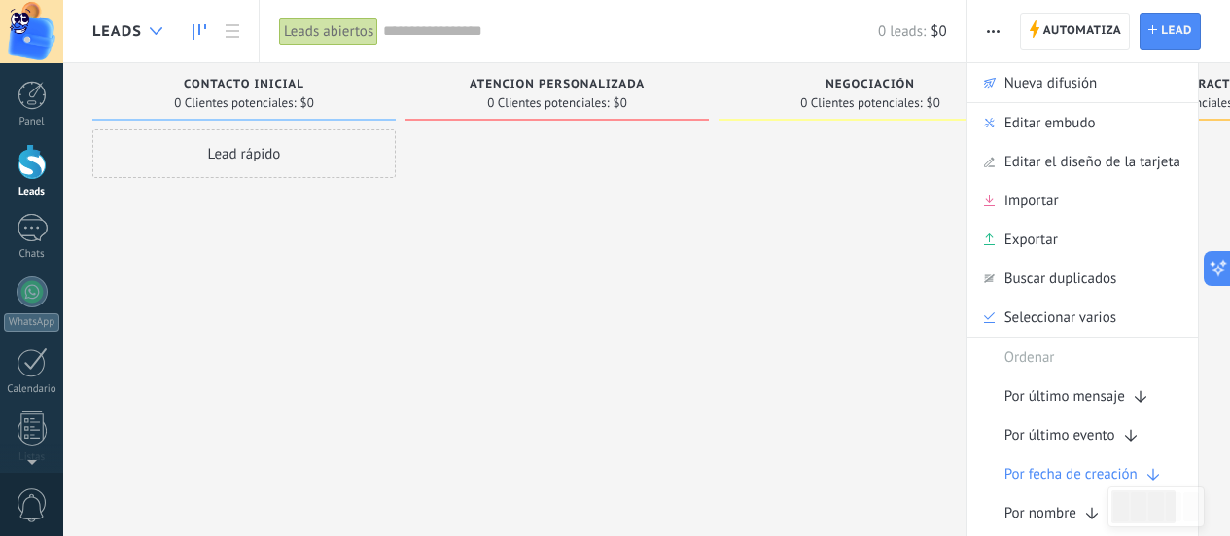
click at [151, 24] on div at bounding box center [156, 32] width 32 height 38
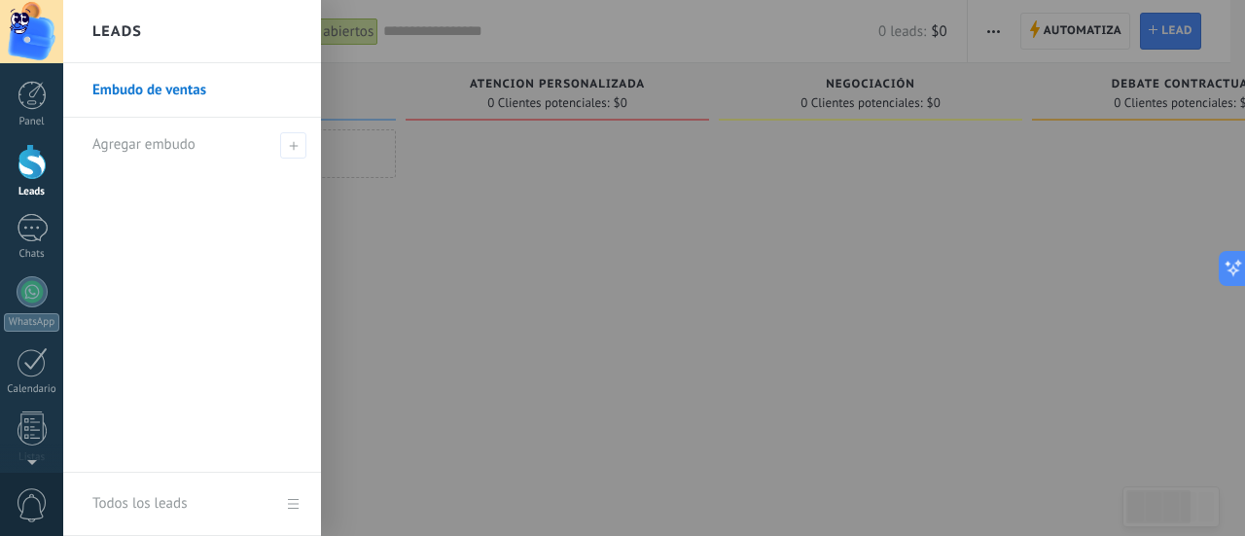
click at [426, 209] on div at bounding box center [685, 268] width 1245 height 536
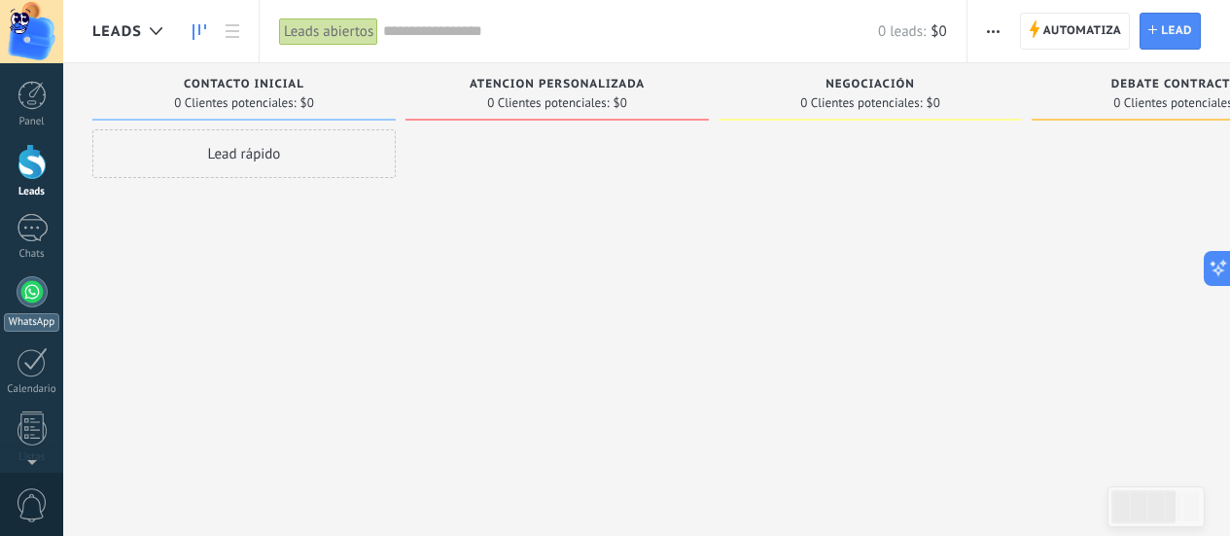
click at [33, 314] on div "WhatsApp" at bounding box center [31, 322] width 55 height 18
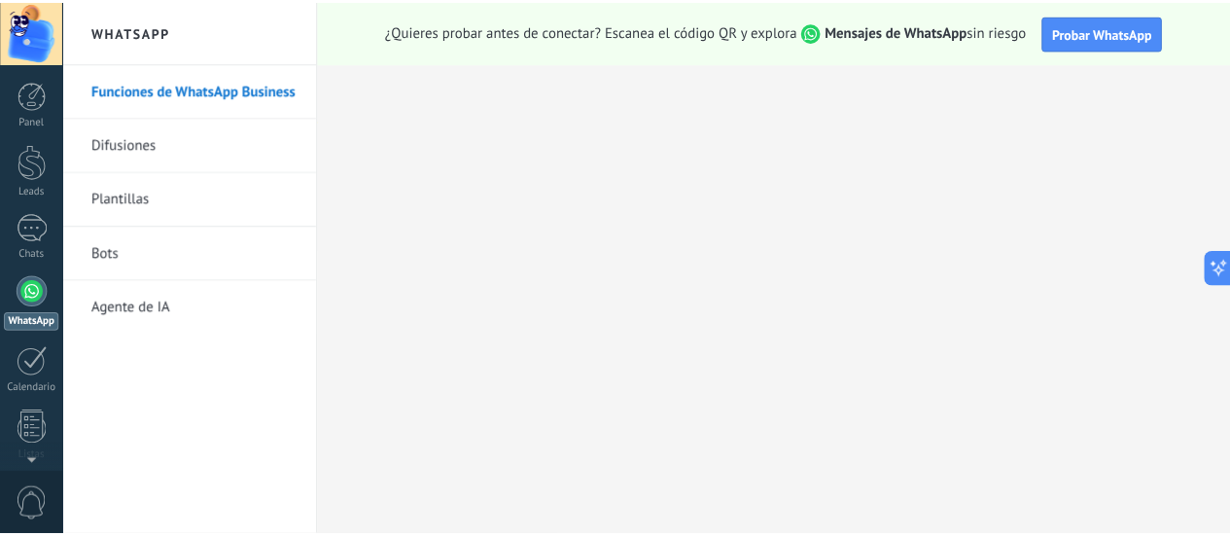
scroll to position [55, 0]
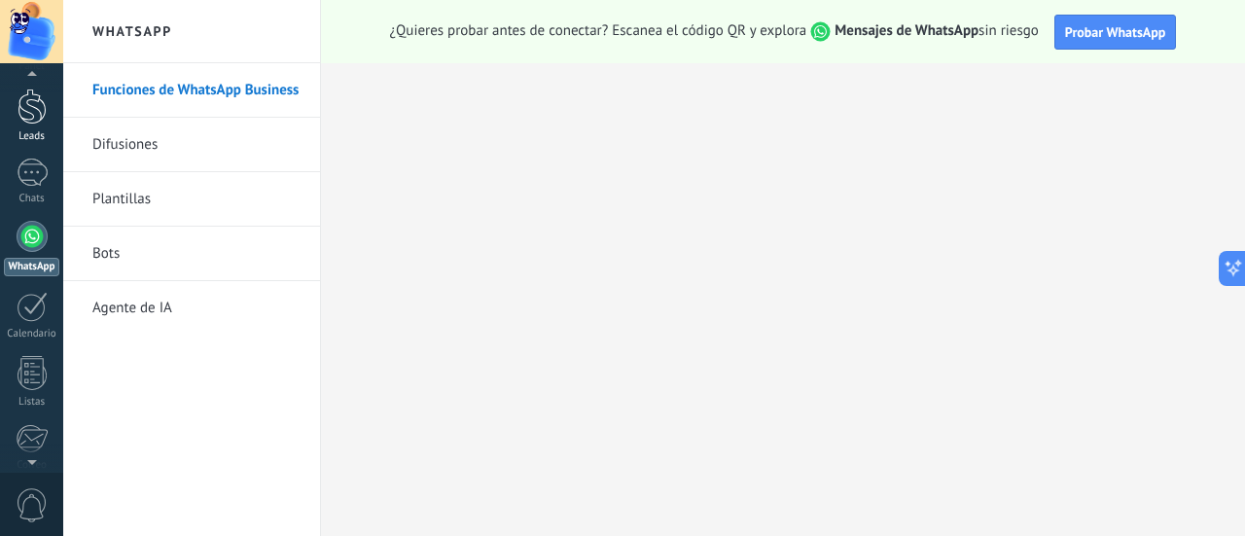
click at [45, 135] on div "Leads" at bounding box center [32, 136] width 56 height 13
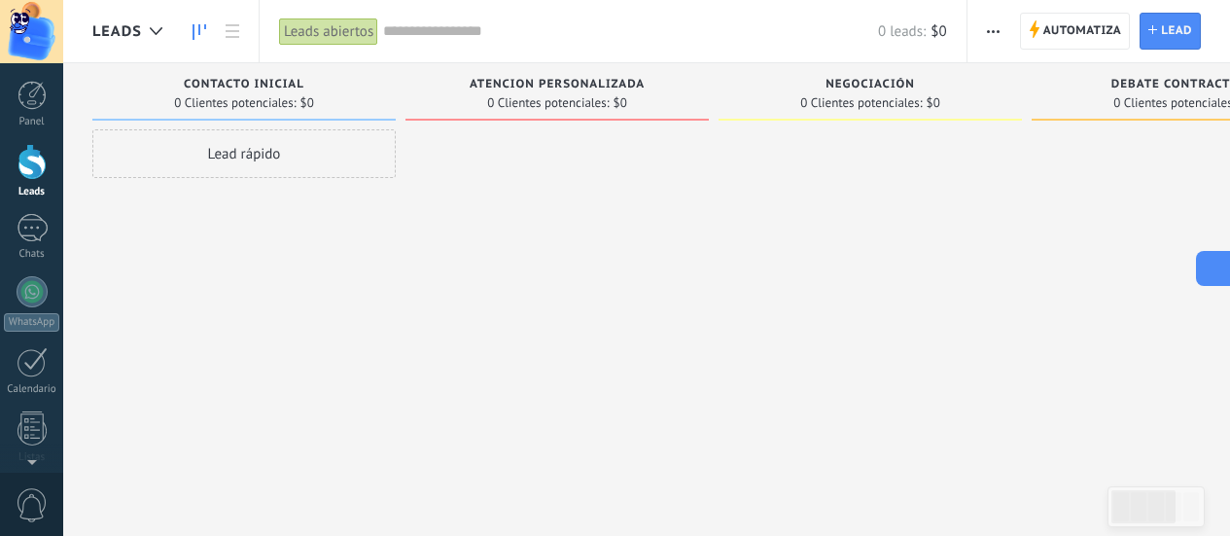
click at [1209, 268] on icon at bounding box center [1211, 268] width 20 height 20
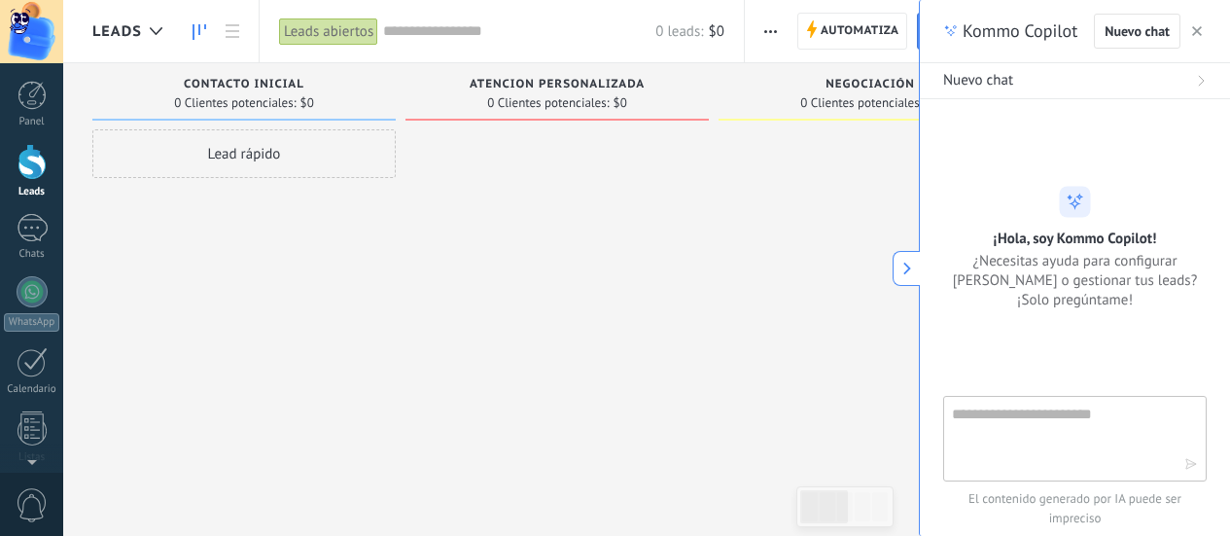
click at [1203, 32] on button "button" at bounding box center [1196, 30] width 19 height 23
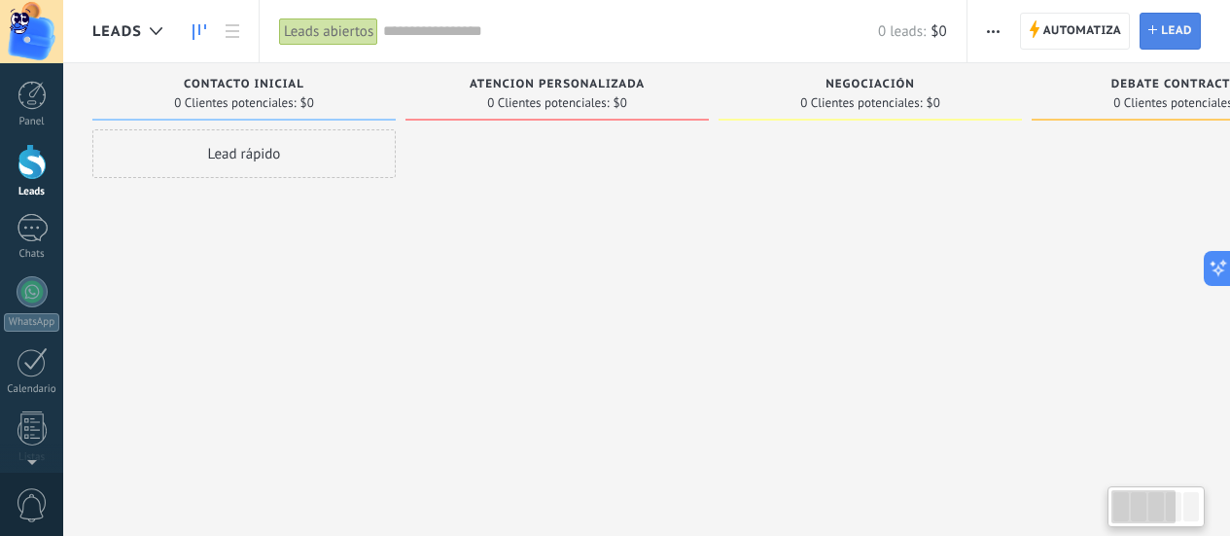
click at [1178, 27] on span "Lead" at bounding box center [1176, 31] width 31 height 35
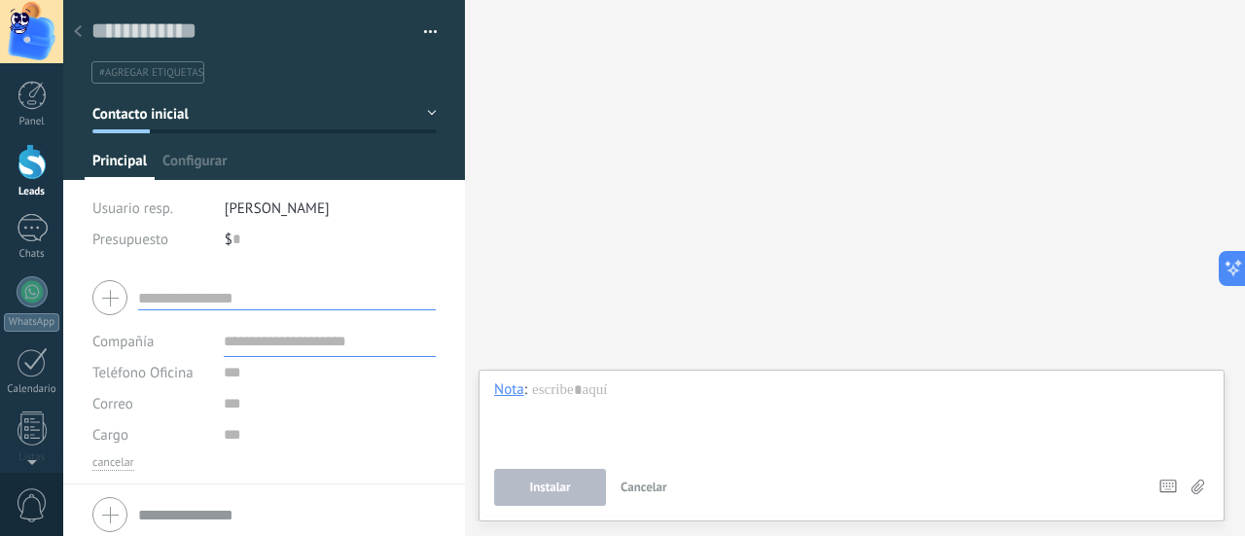
click at [79, 25] on div at bounding box center [77, 33] width 27 height 38
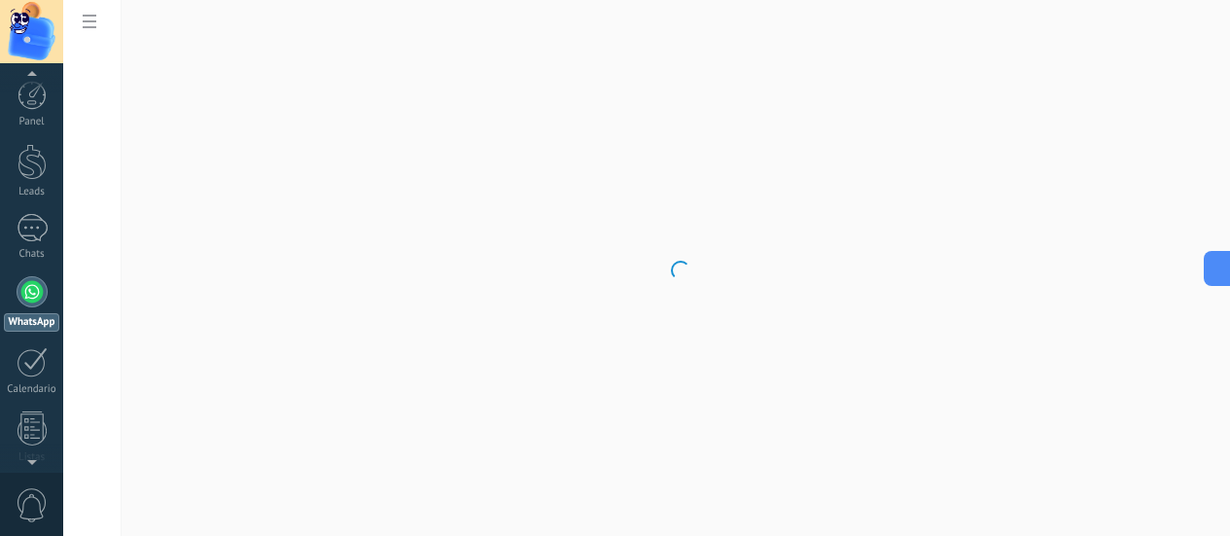
scroll to position [55, 0]
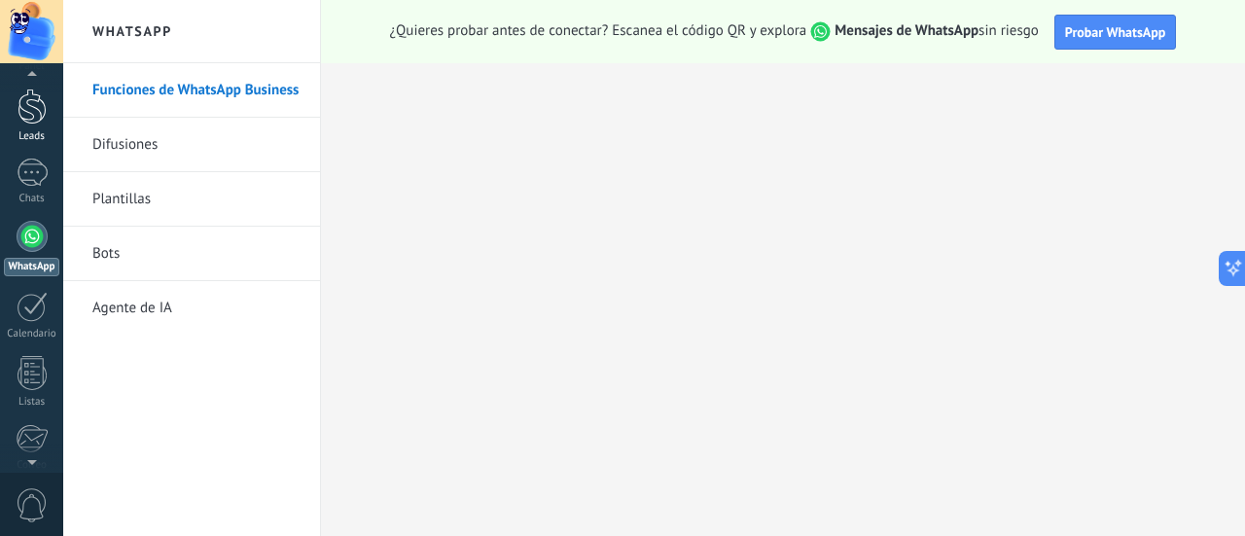
click at [44, 119] on div at bounding box center [32, 107] width 29 height 36
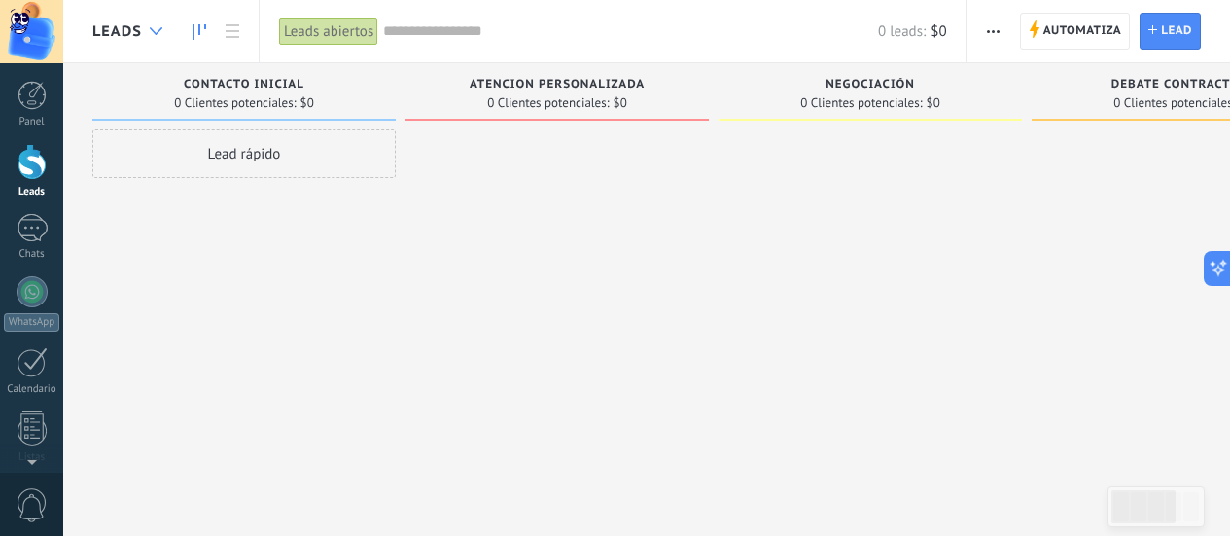
click at [158, 20] on div at bounding box center [156, 32] width 32 height 38
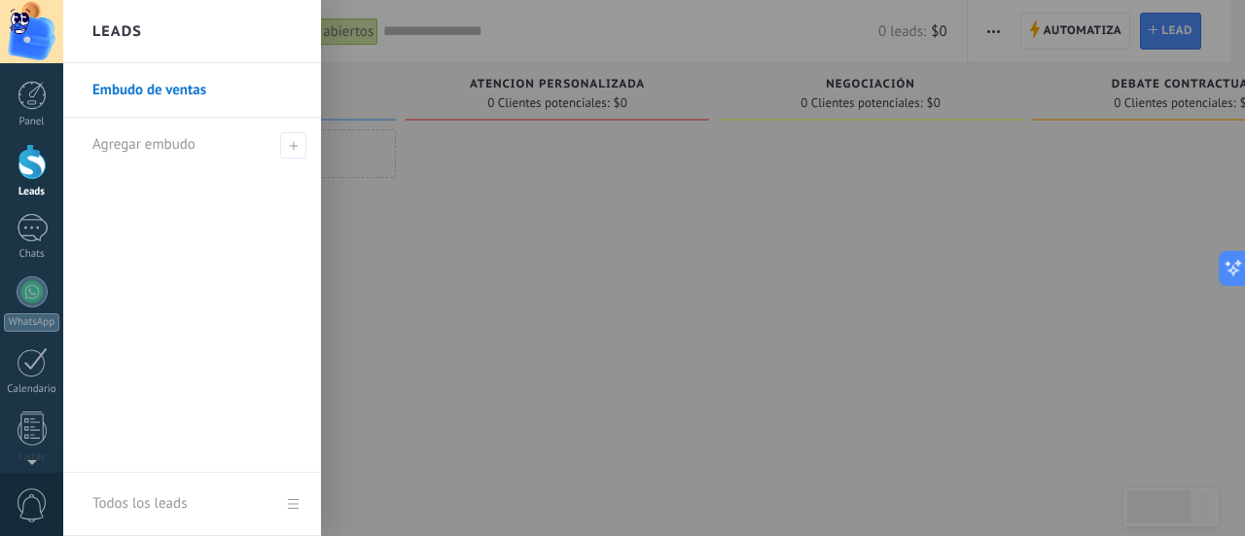
click at [306, 498] on link "Todos los leads" at bounding box center [192, 504] width 258 height 63
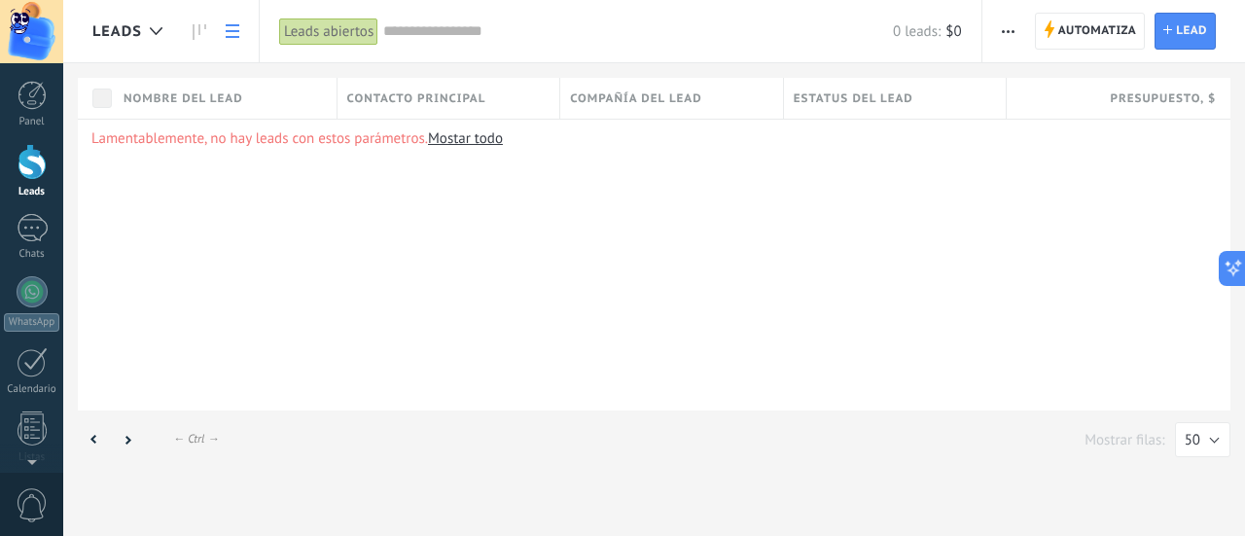
click at [338, 218] on div "Lamentablemente, no hay leads con estos parámetros. [GEOGRAPHIC_DATA] todo" at bounding box center [654, 265] width 1152 height 292
click at [592, 245] on div "Lamentablemente, no hay leads con estos parámetros. [GEOGRAPHIC_DATA] todo" at bounding box center [654, 265] width 1152 height 292
click at [36, 213] on div "Panel Leads Chats WhatsApp Clientes" at bounding box center [31, 413] width 63 height 665
click at [35, 228] on div at bounding box center [32, 228] width 31 height 28
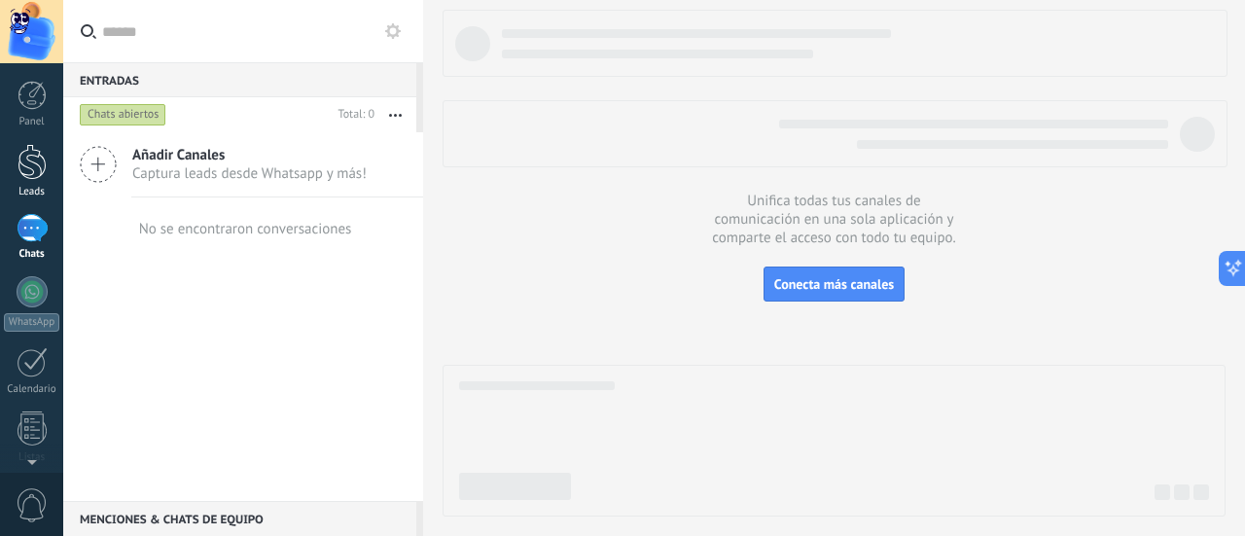
click at [34, 177] on div at bounding box center [32, 162] width 29 height 36
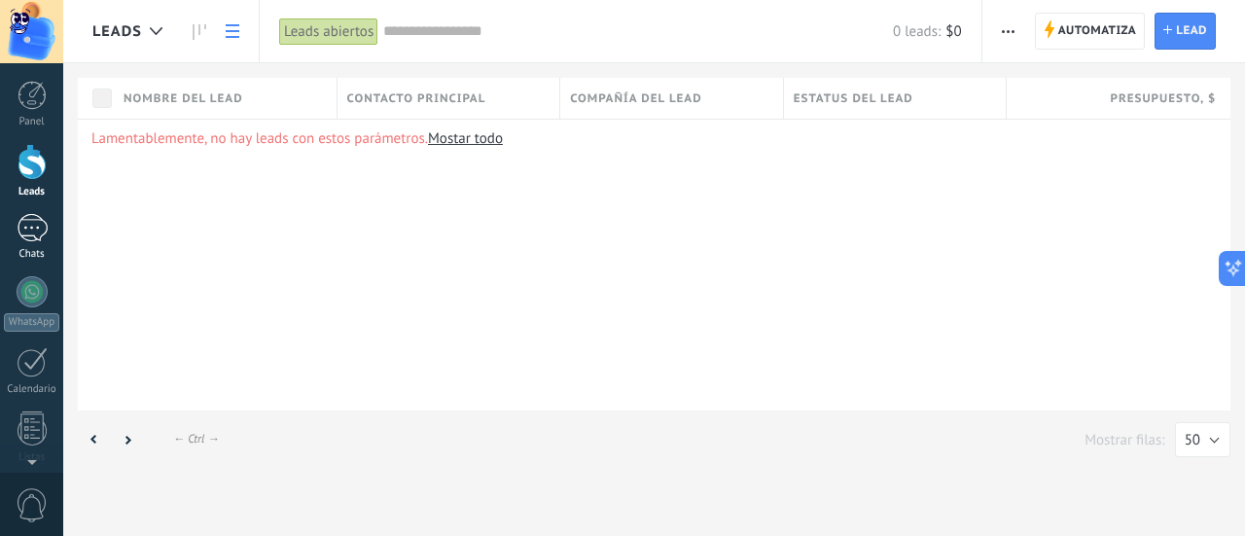
click at [39, 232] on div at bounding box center [32, 228] width 31 height 28
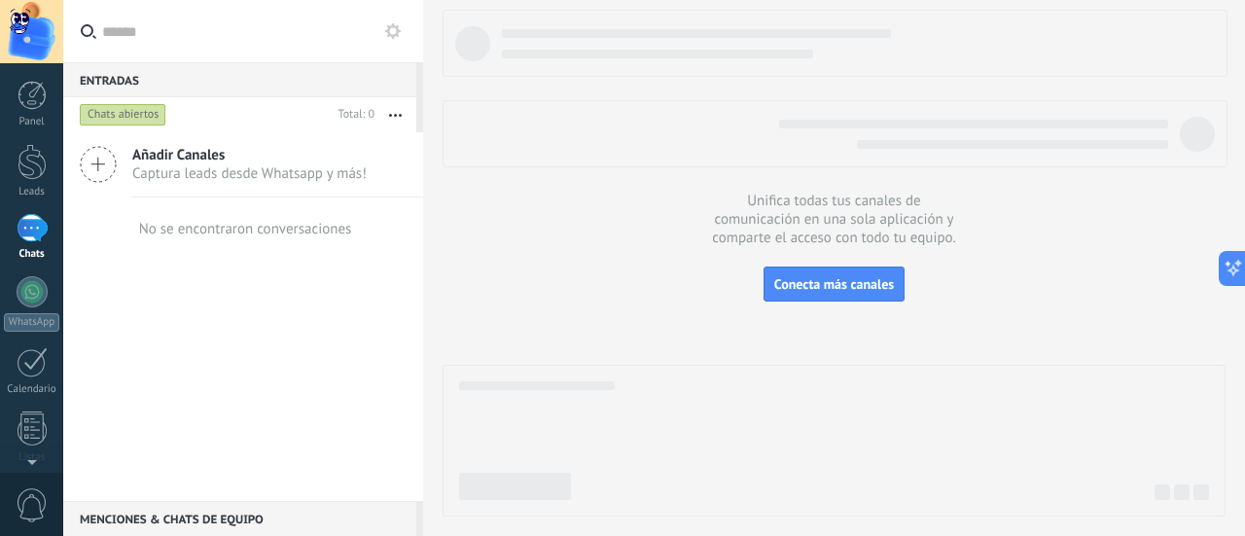
click at [105, 155] on icon at bounding box center [98, 164] width 37 height 37
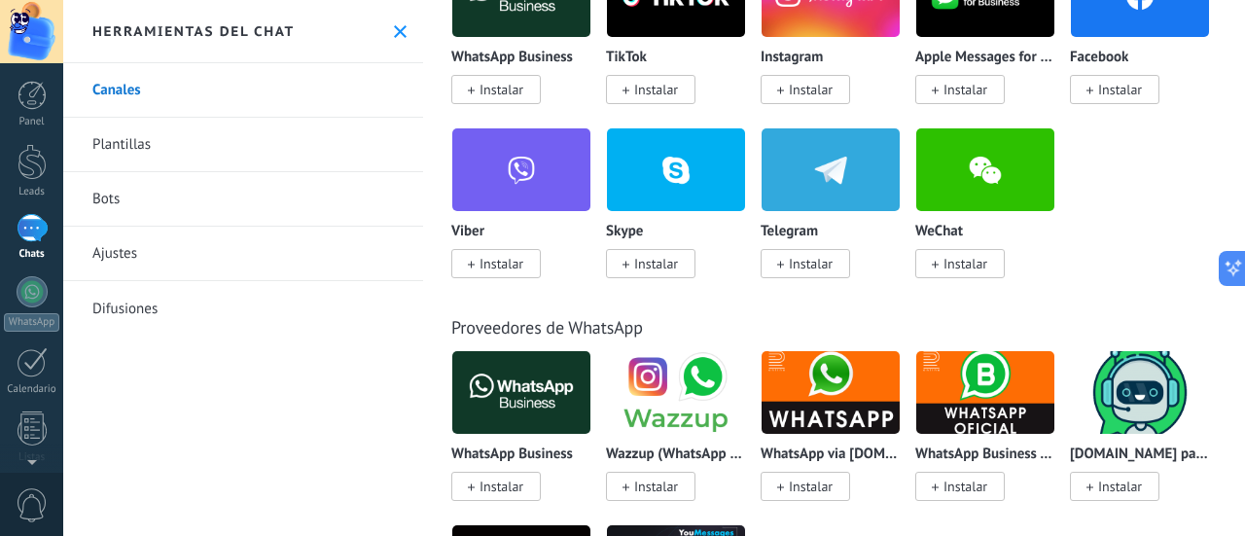
scroll to position [466, 0]
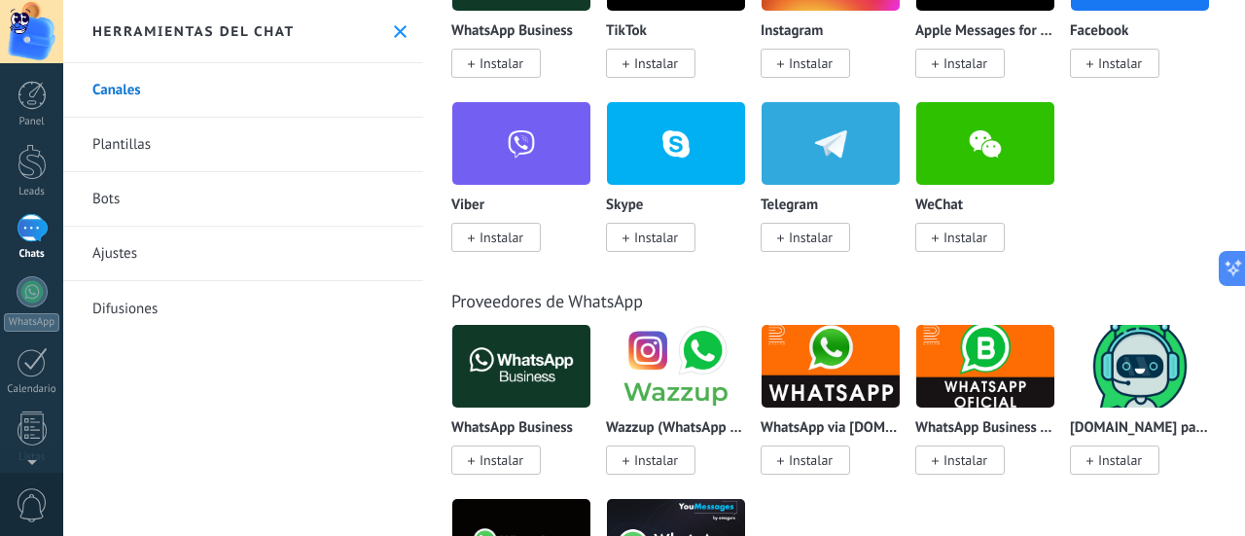
click at [809, 242] on span "Instalar" at bounding box center [811, 238] width 44 height 18
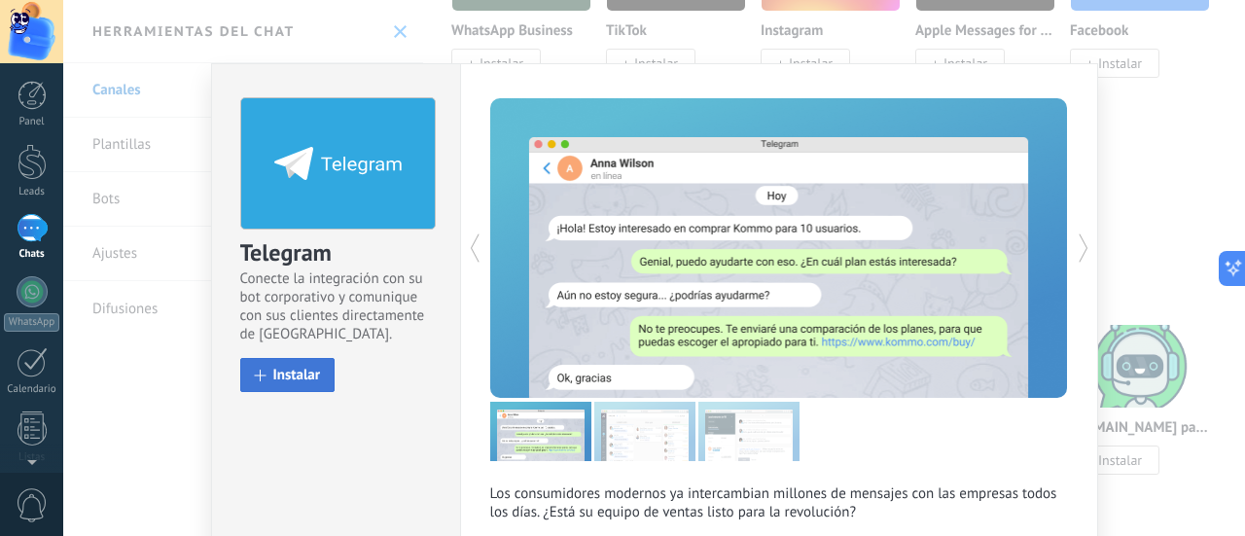
click at [244, 386] on button "Instalar" at bounding box center [287, 375] width 95 height 34
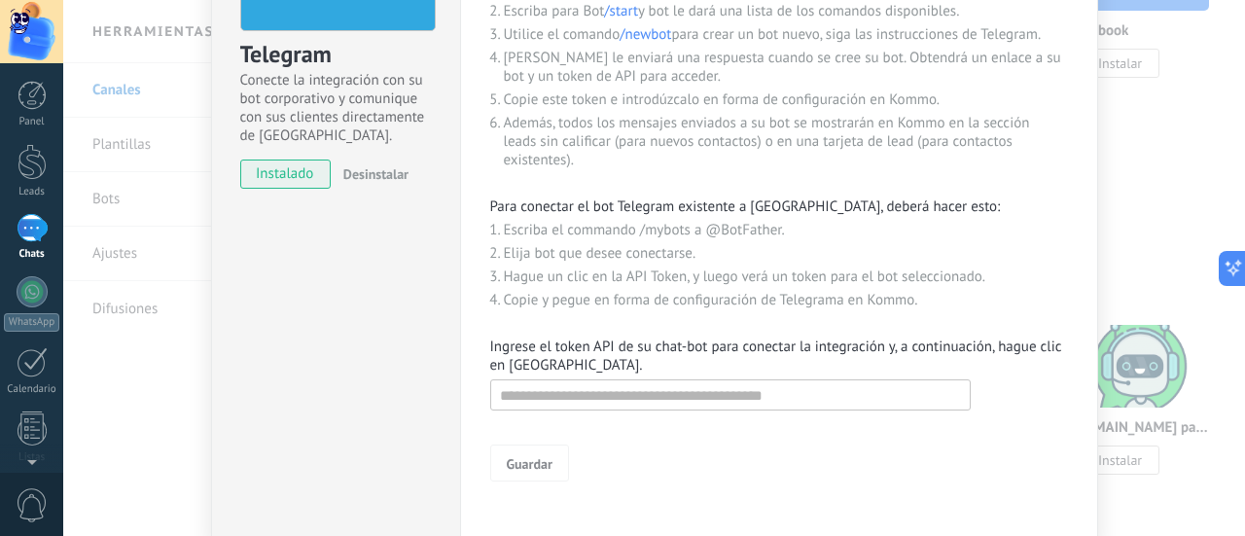
scroll to position [202, 0]
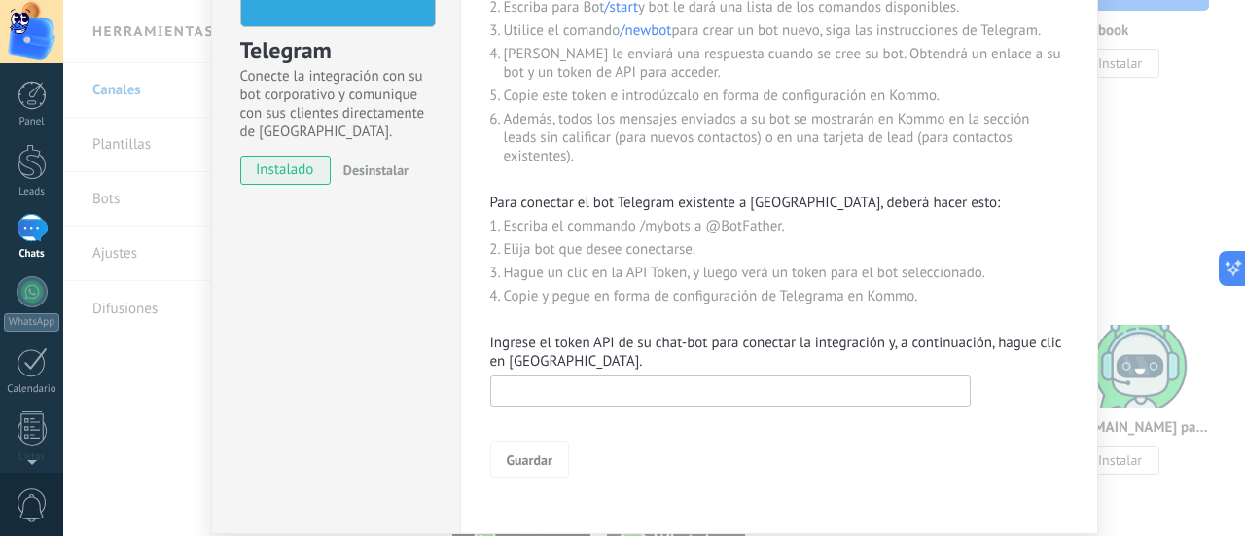
click at [825, 399] on input "text" at bounding box center [730, 390] width 480 height 31
paste input "**********"
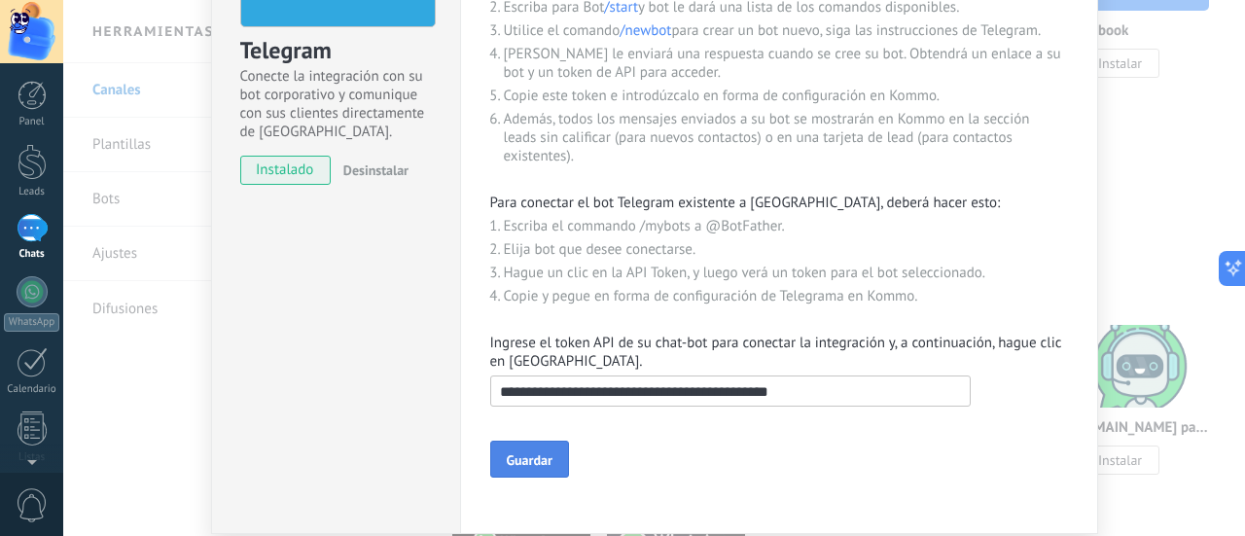
type input "**********"
click at [516, 461] on span "Guardar" at bounding box center [530, 460] width 46 height 14
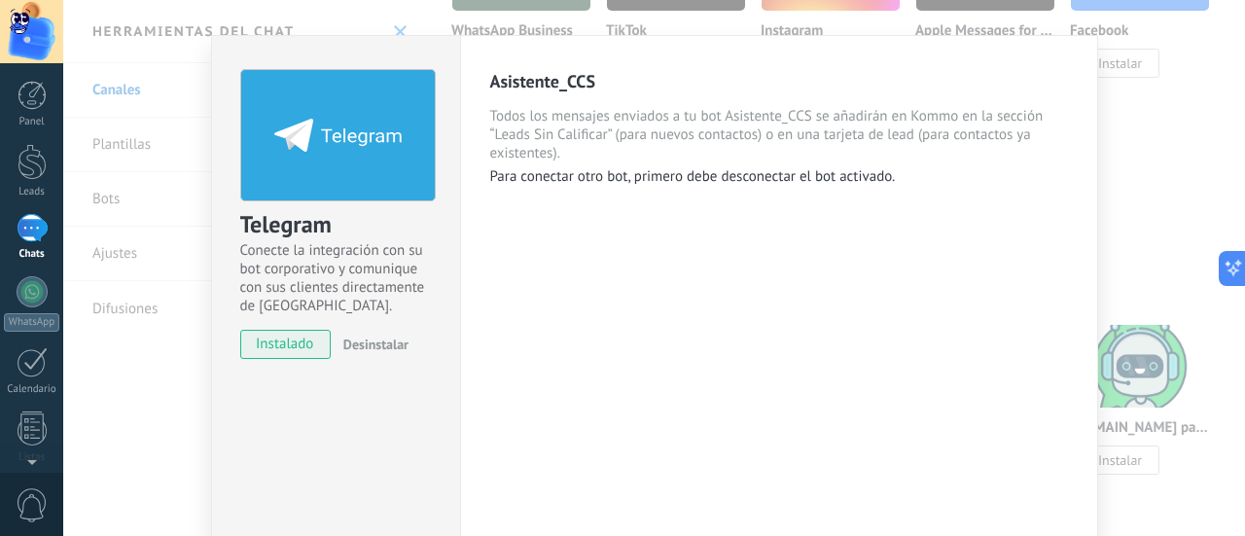
scroll to position [28, 0]
click at [310, 341] on span "instalado" at bounding box center [285, 344] width 89 height 29
click at [362, 344] on span "Desinstalar" at bounding box center [375, 345] width 65 height 18
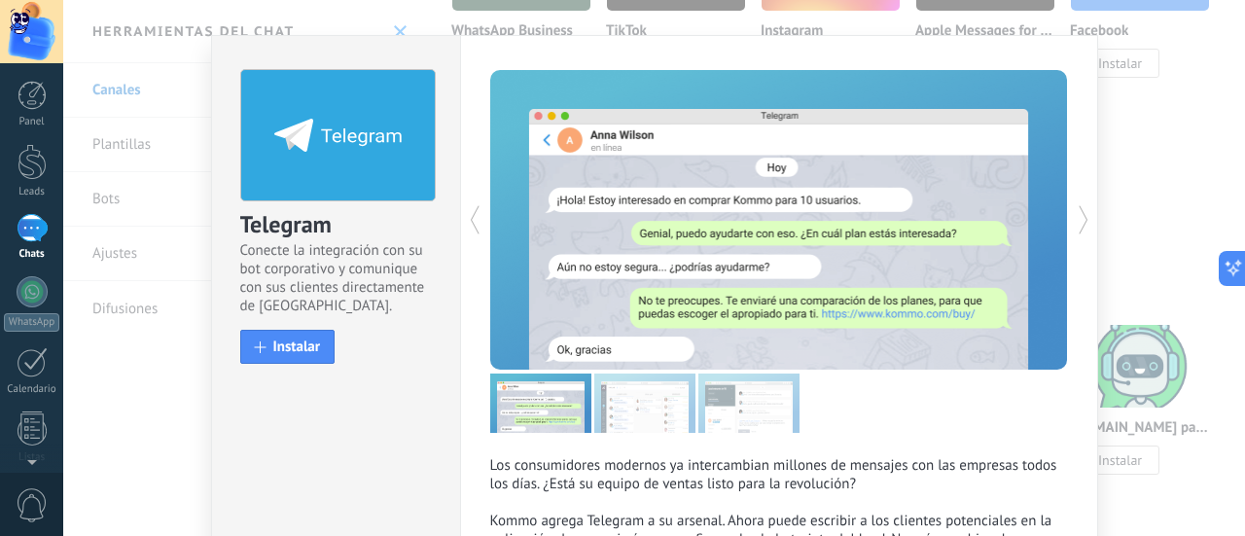
click at [1165, 204] on div "Telegram Conecte la integración con su bot corporativo y comunique con sus clie…" at bounding box center [654, 268] width 1182 height 536
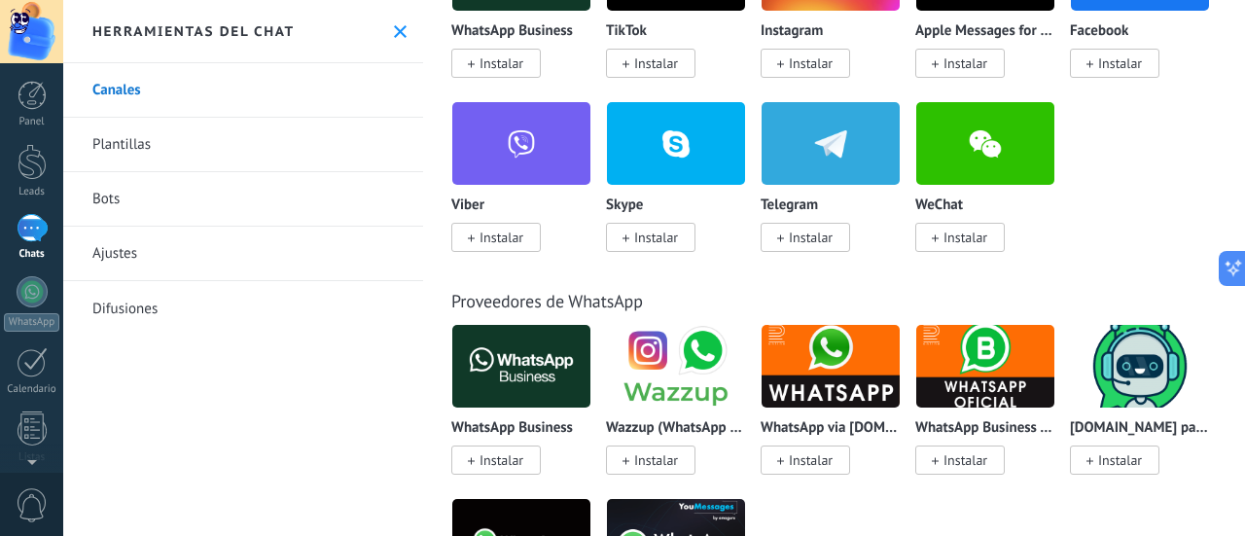
scroll to position [0, 0]
click at [792, 230] on span "Instalar" at bounding box center [805, 237] width 89 height 29
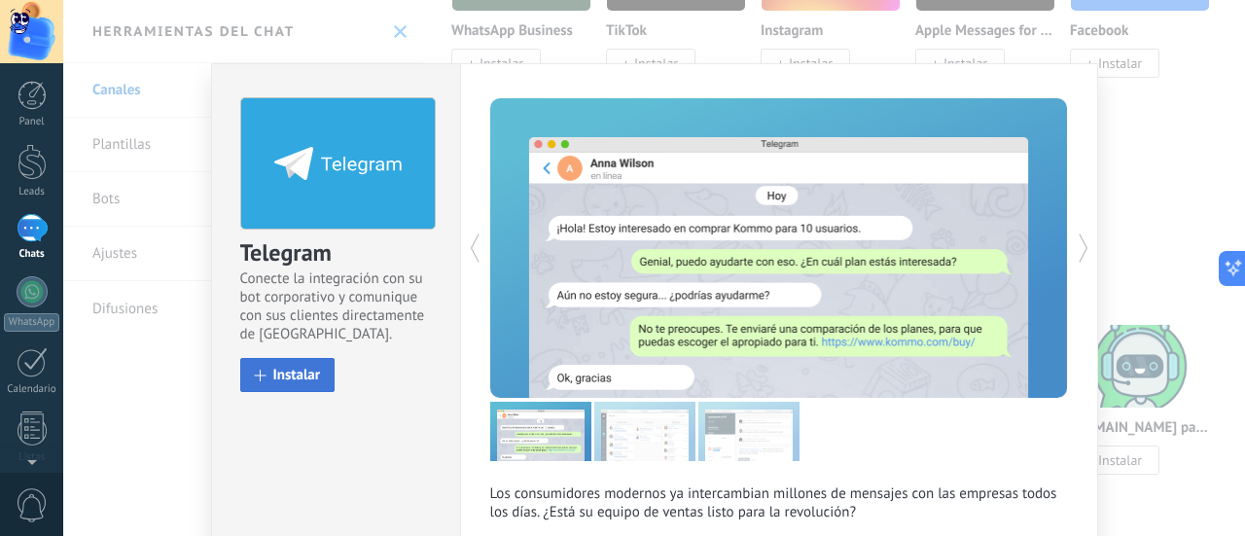
click at [289, 380] on span "Instalar" at bounding box center [297, 375] width 48 height 15
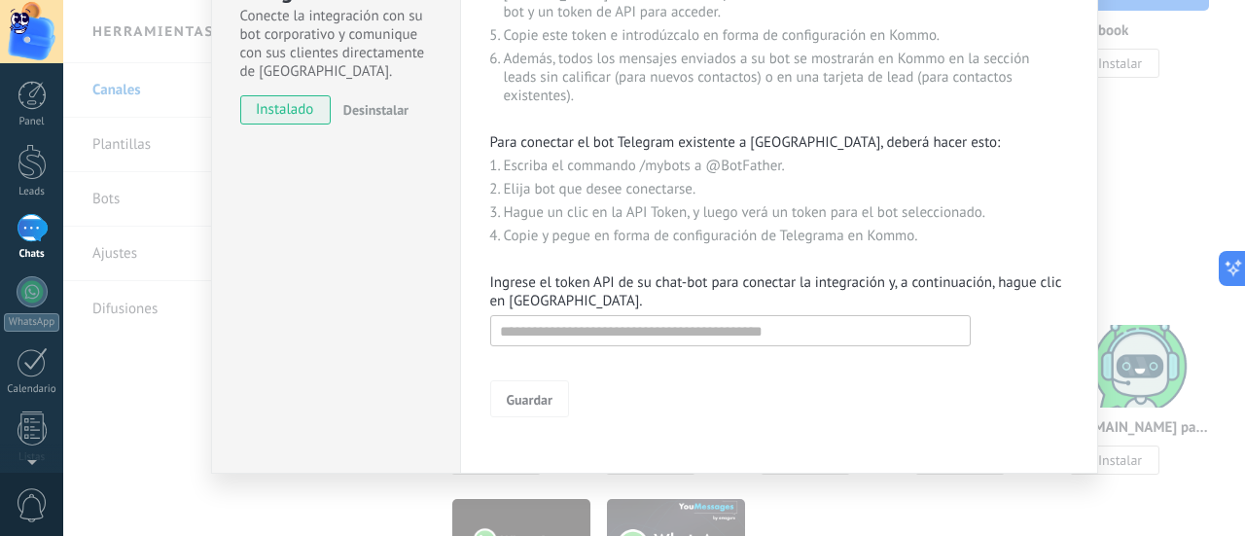
scroll to position [275, 0]
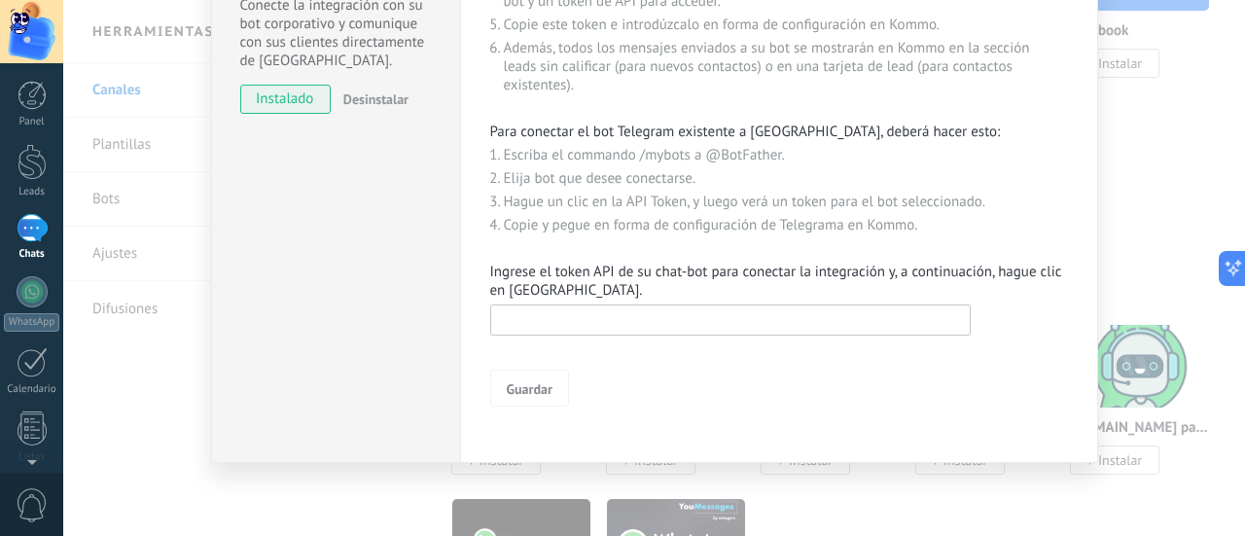
click at [682, 323] on input "text" at bounding box center [730, 319] width 480 height 31
paste input "**********"
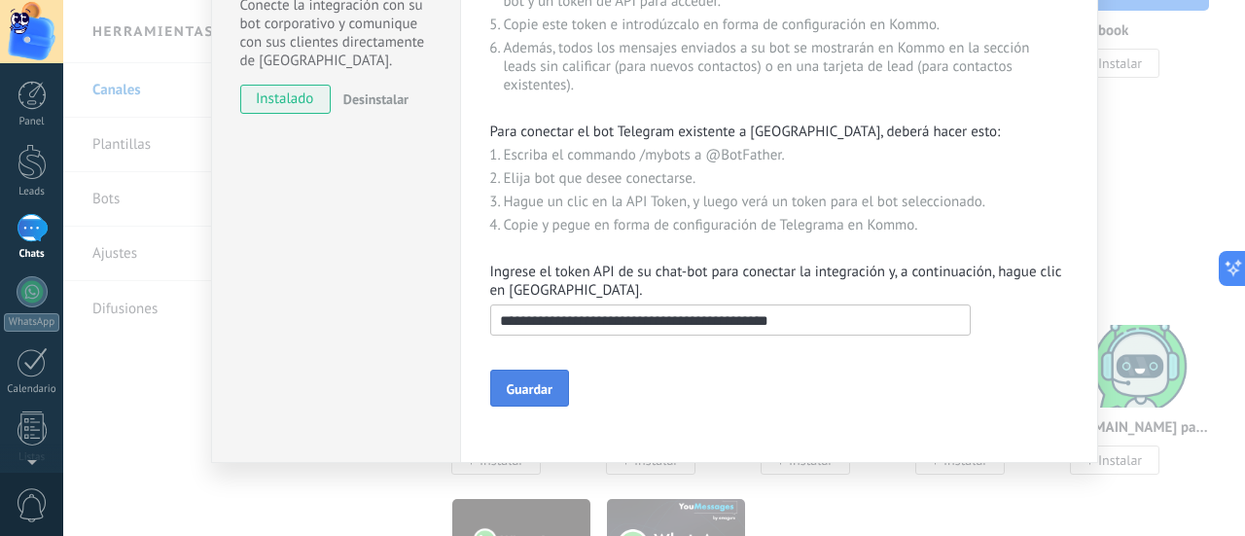
type input "**********"
click at [520, 396] on span "Guardar" at bounding box center [530, 389] width 46 height 14
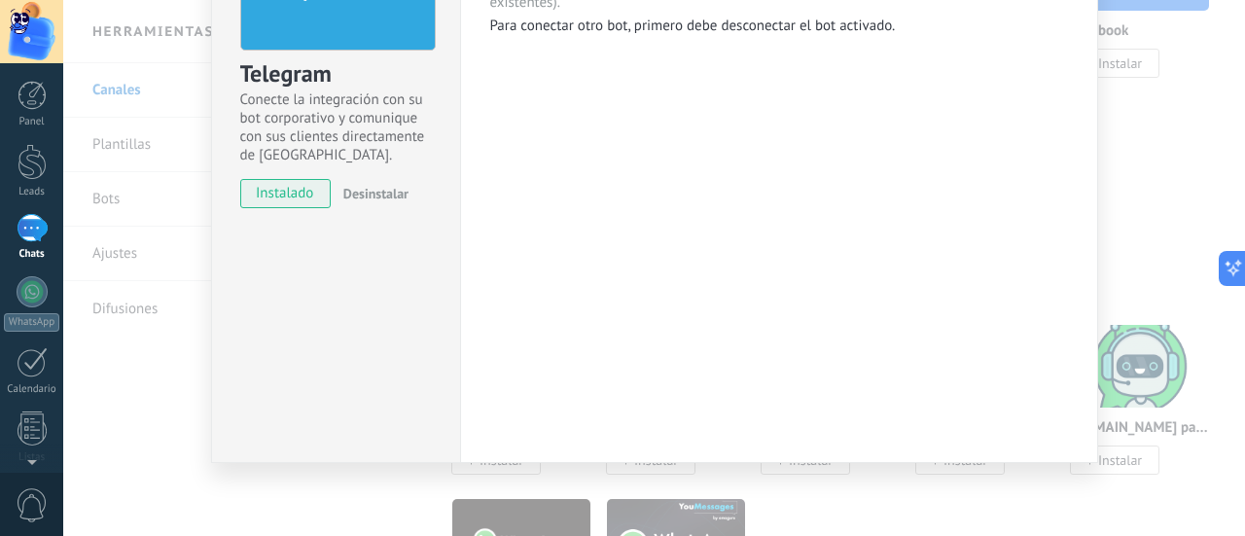
scroll to position [179, 0]
drag, startPoint x: 1236, startPoint y: 199, endPoint x: 1244, endPoint y: 160, distance: 39.7
click at [1244, 160] on div "Telegram Conecte la integración con su bot corporativo y comunique con sus clie…" at bounding box center [654, 268] width 1182 height 536
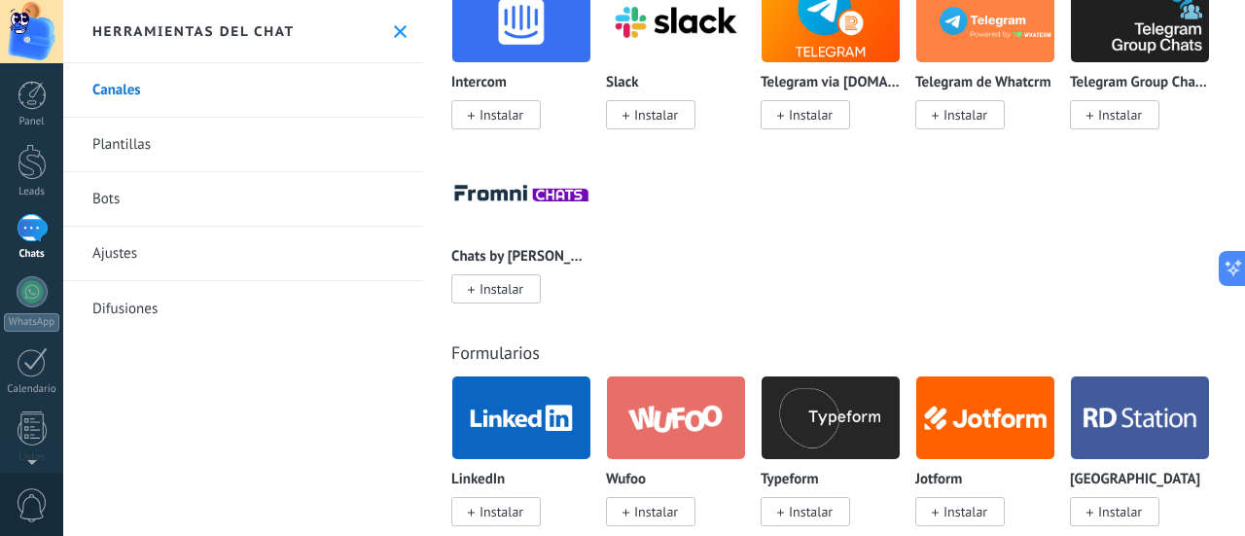
scroll to position [2341, 0]
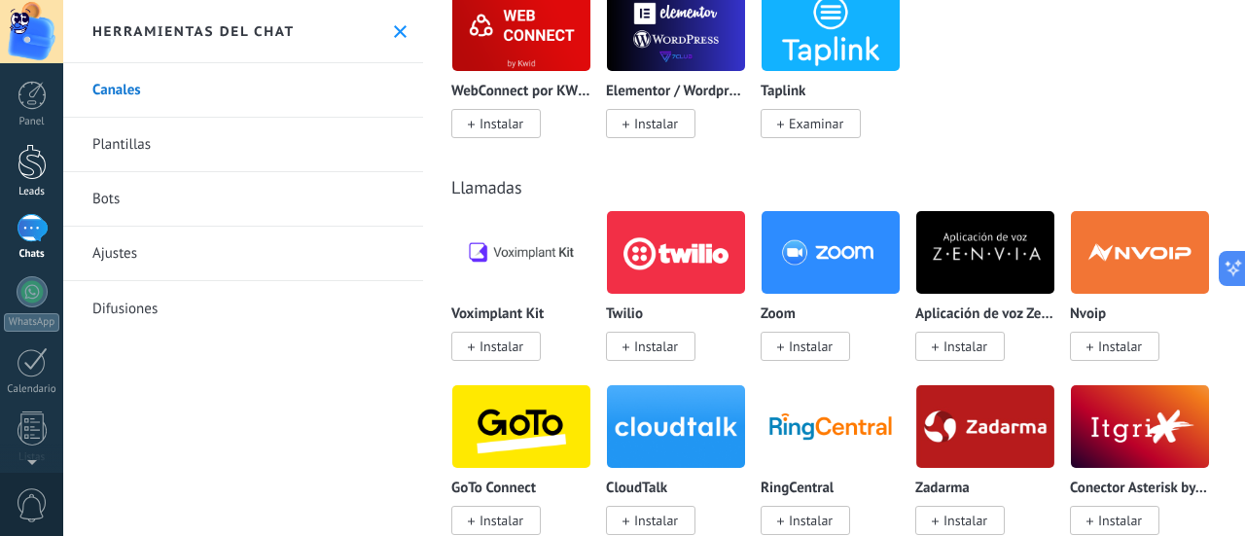
click at [47, 182] on link "Leads" at bounding box center [31, 171] width 63 height 54
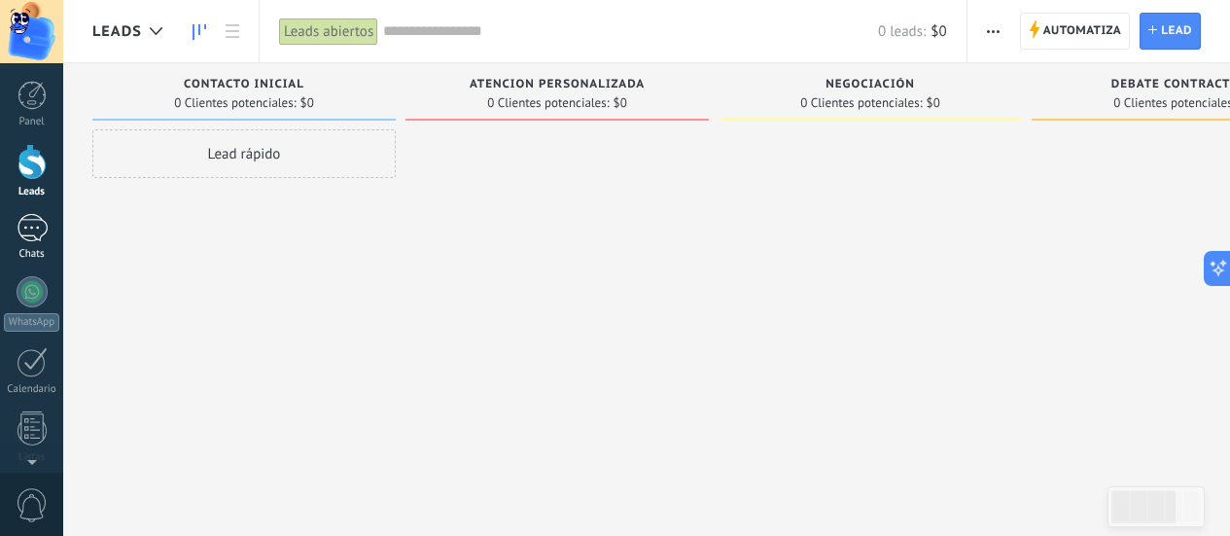
click at [27, 248] on link "Chats" at bounding box center [31, 237] width 63 height 47
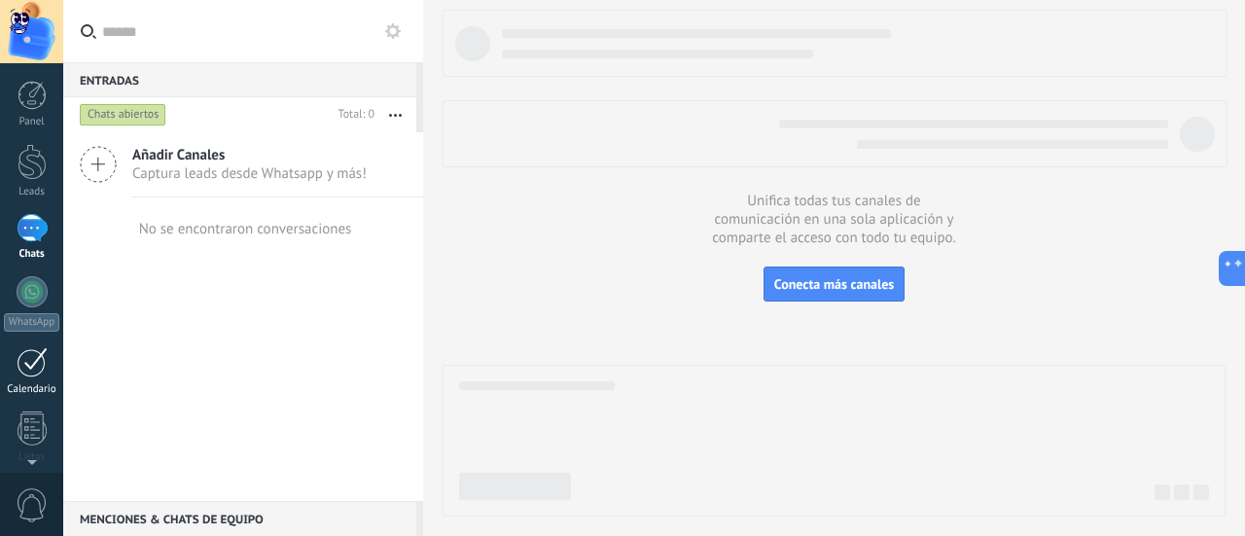
click at [31, 367] on div at bounding box center [32, 362] width 31 height 30
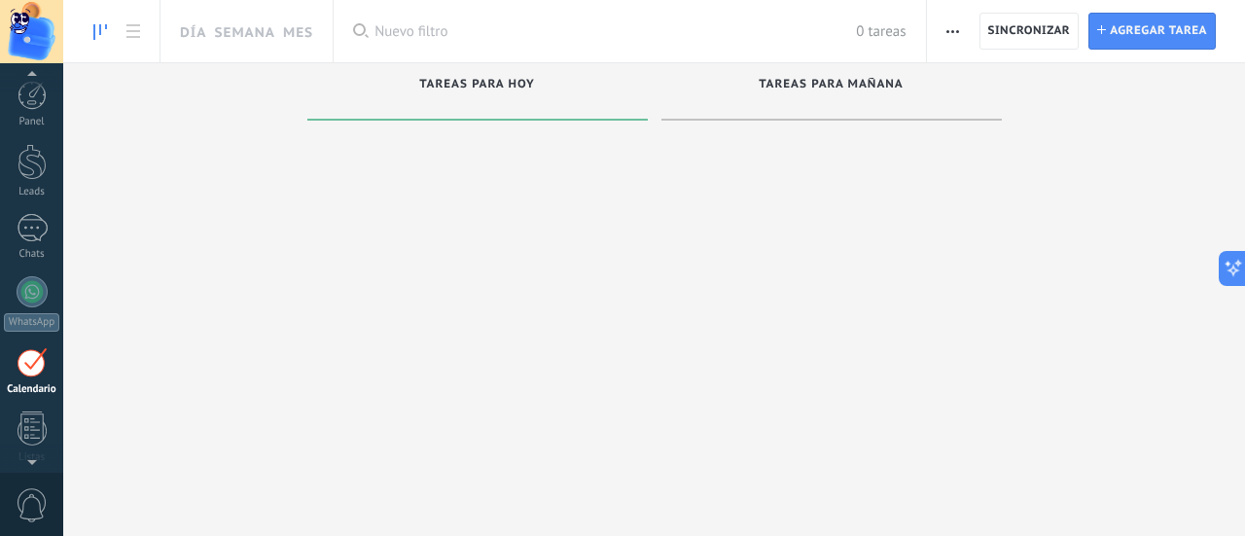
scroll to position [126, 0]
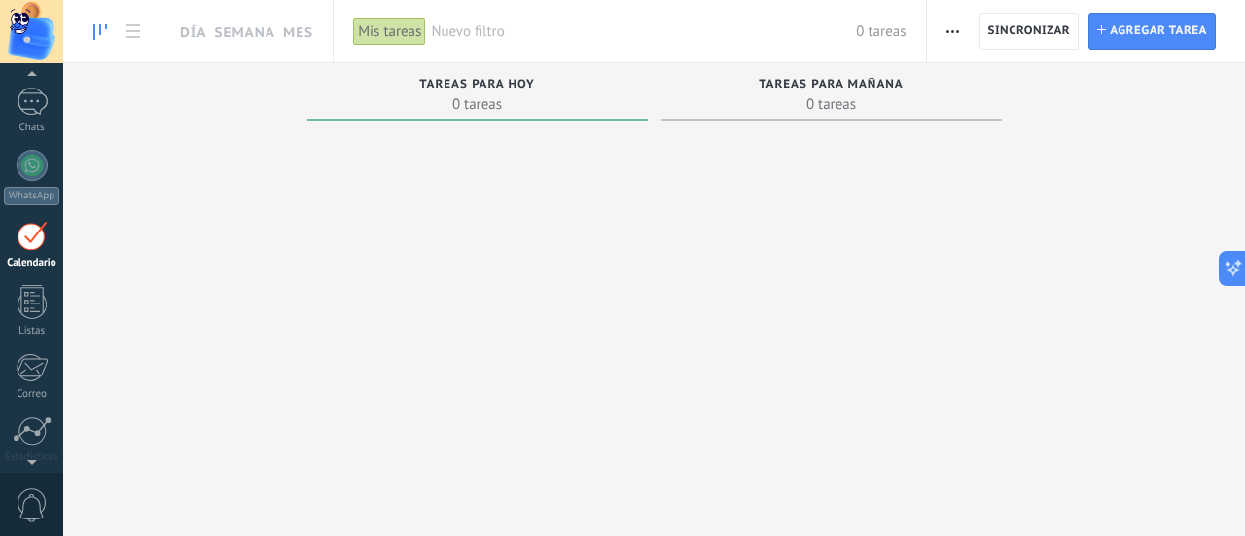
click at [187, 156] on div "Tareas completas 0 tareas Tareas caducadas 0 tareas Tareas para [DATE] 0 tareas…" at bounding box center [654, 275] width 1182 height 424
click at [48, 107] on link "1 Chats" at bounding box center [31, 111] width 63 height 47
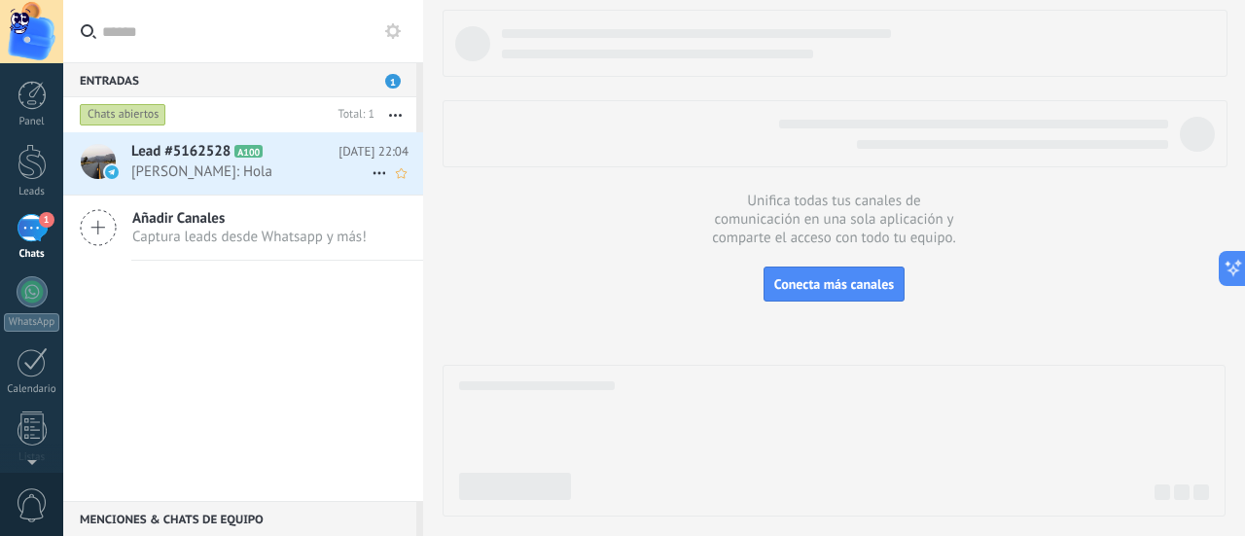
click at [237, 155] on span "A100" at bounding box center [248, 151] width 28 height 13
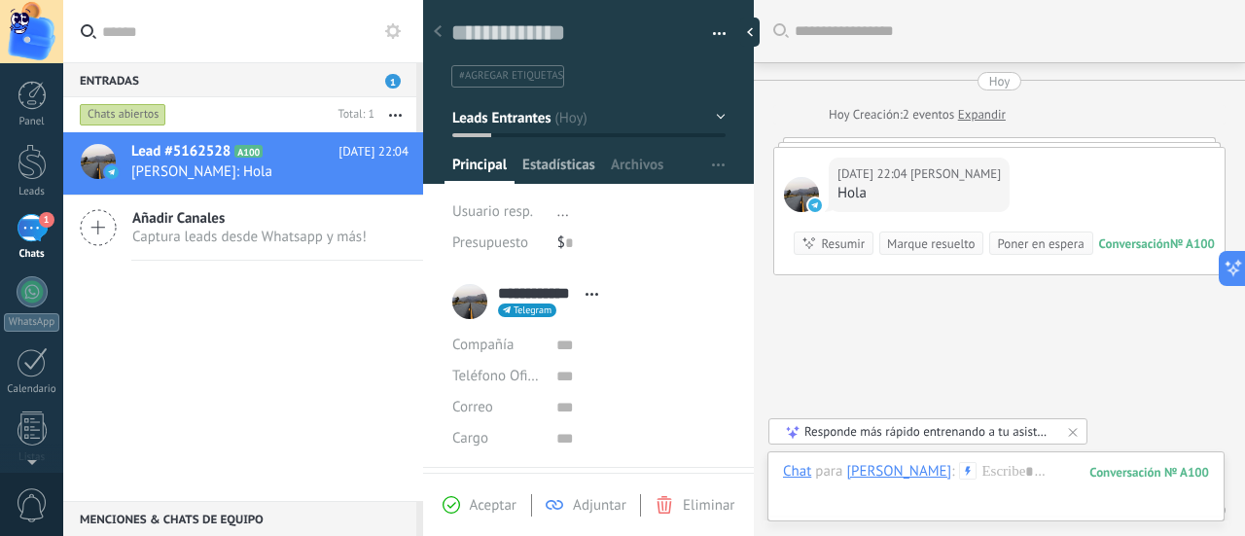
click at [569, 173] on span "Estadísticas" at bounding box center [558, 170] width 73 height 28
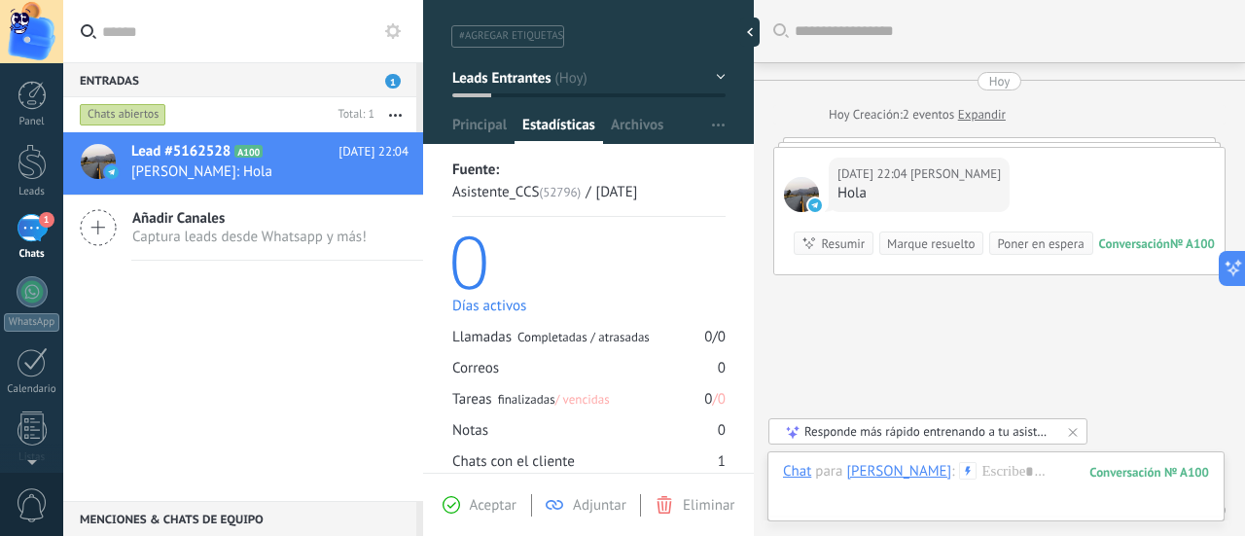
scroll to position [34, 0]
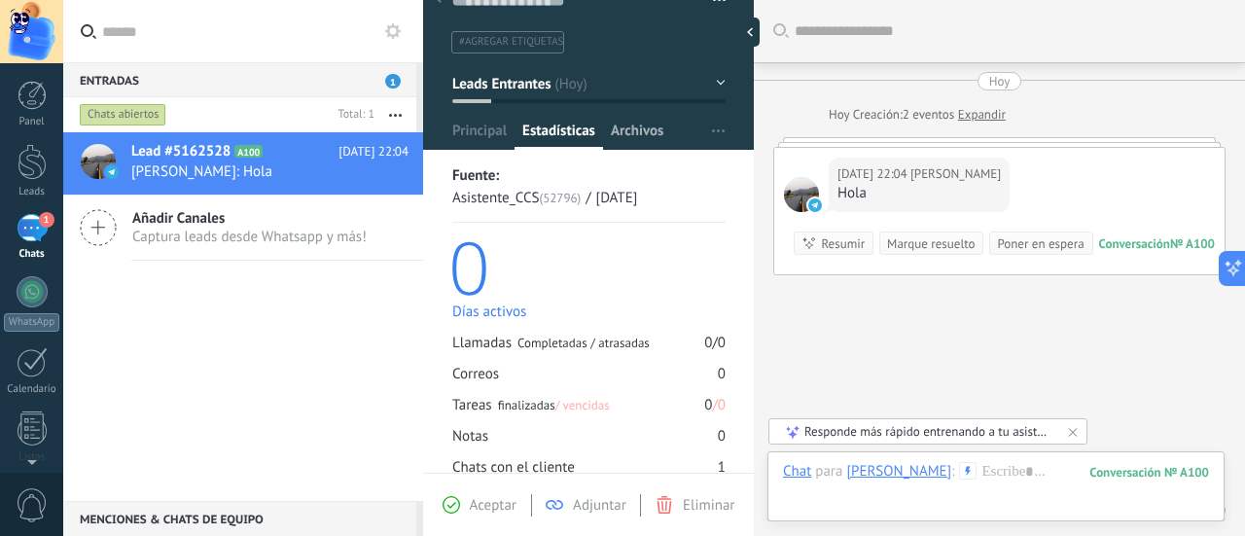
click at [631, 128] on span "Archivos" at bounding box center [637, 136] width 53 height 28
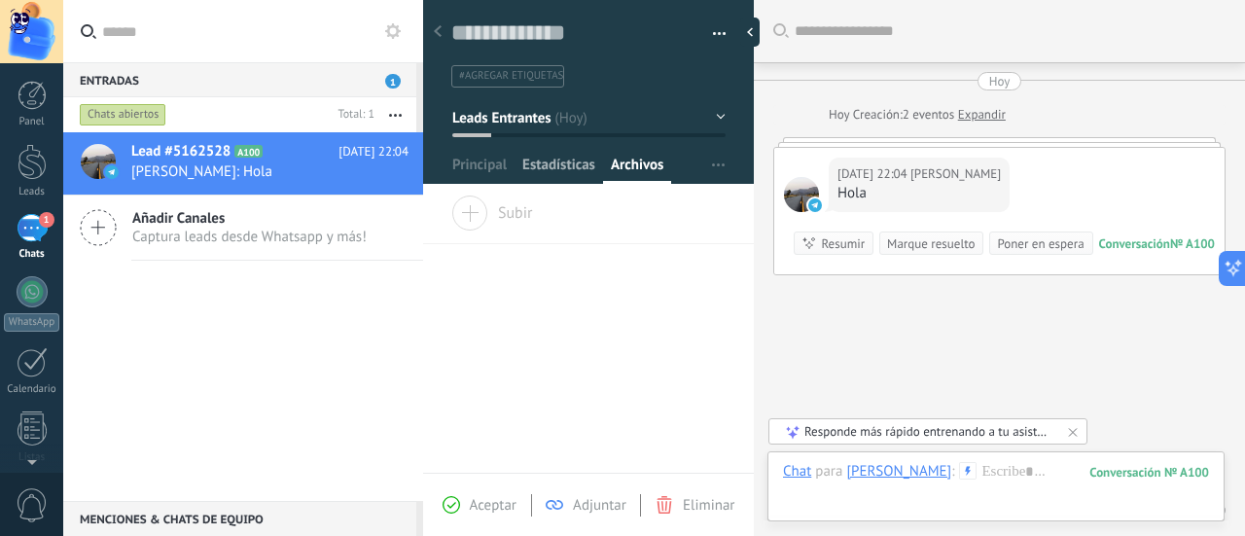
click at [583, 168] on span "Estadísticas" at bounding box center [558, 170] width 73 height 28
